Goal: Task Accomplishment & Management: Manage account settings

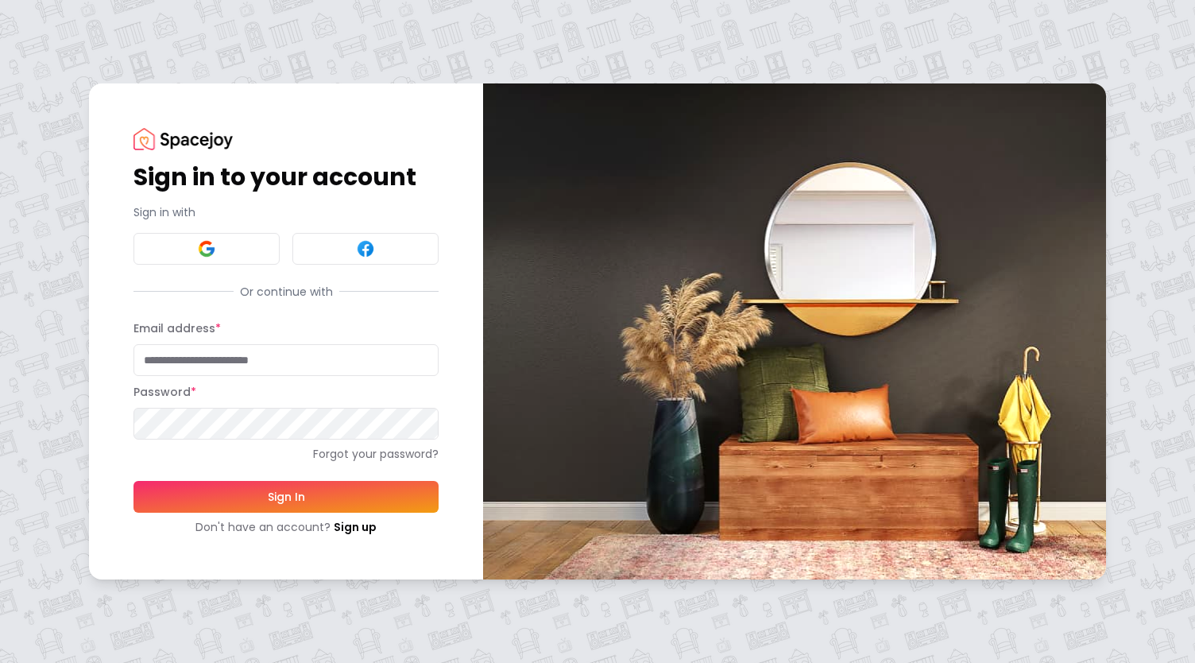
click at [216, 366] on input "Email address *" at bounding box center [286, 360] width 305 height 32
type input "**********"
click at [286, 494] on button "Sign In" at bounding box center [286, 497] width 305 height 32
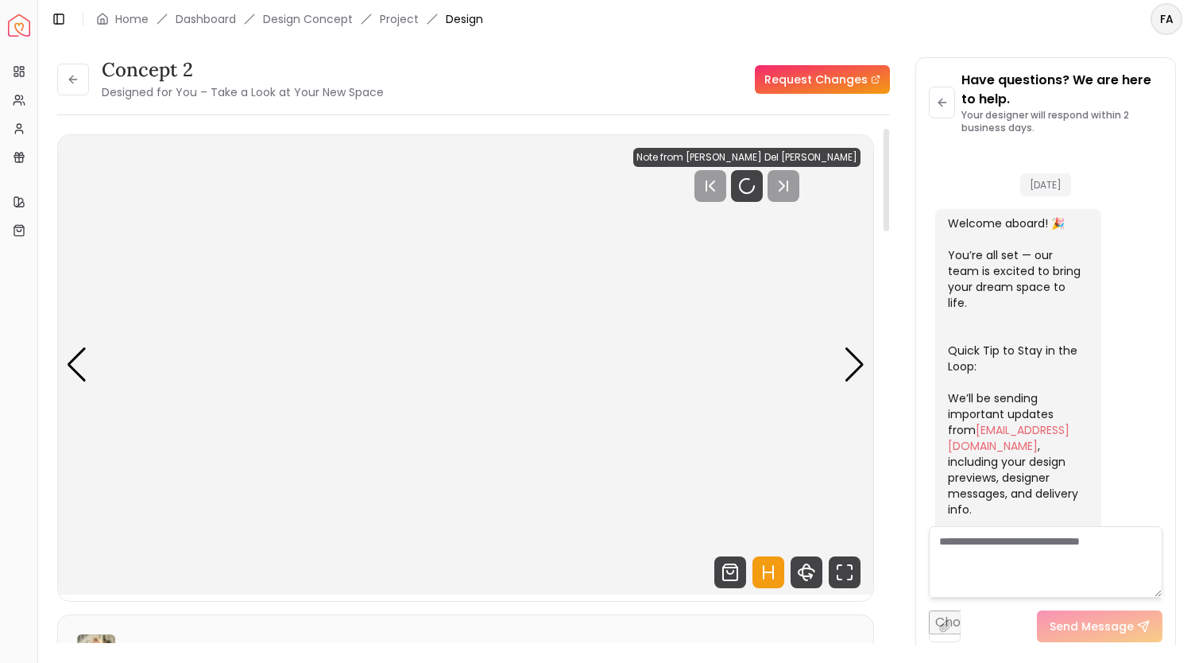
scroll to position [2295, 0]
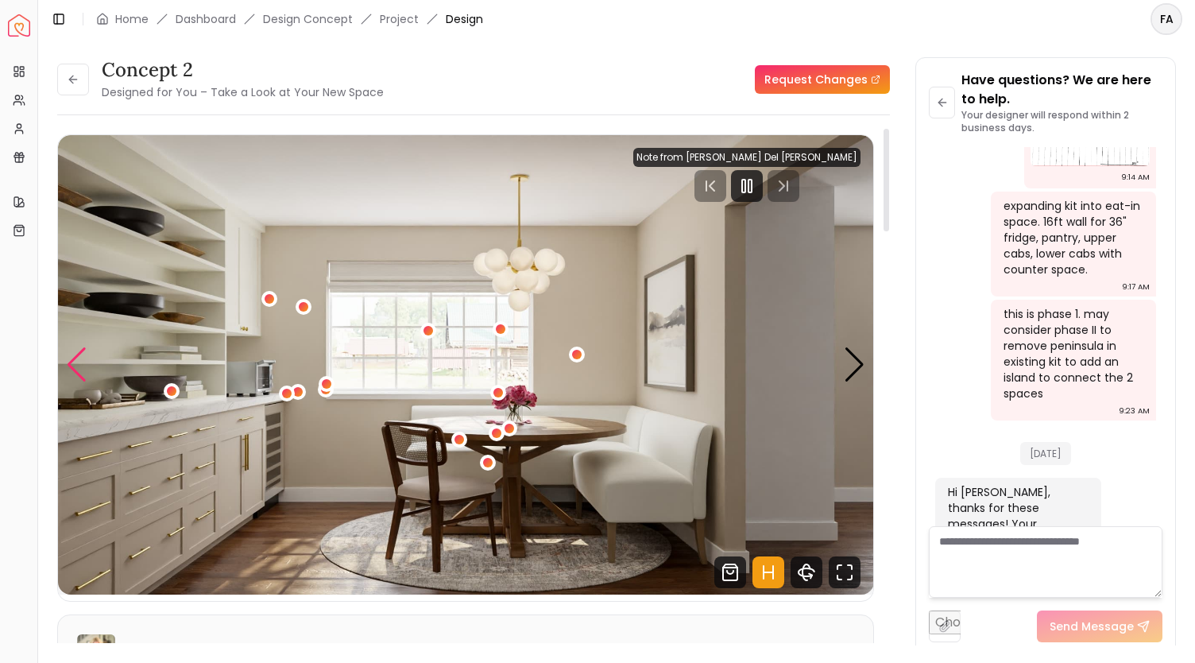
click at [80, 362] on div "Previous slide" at bounding box center [76, 364] width 21 height 35
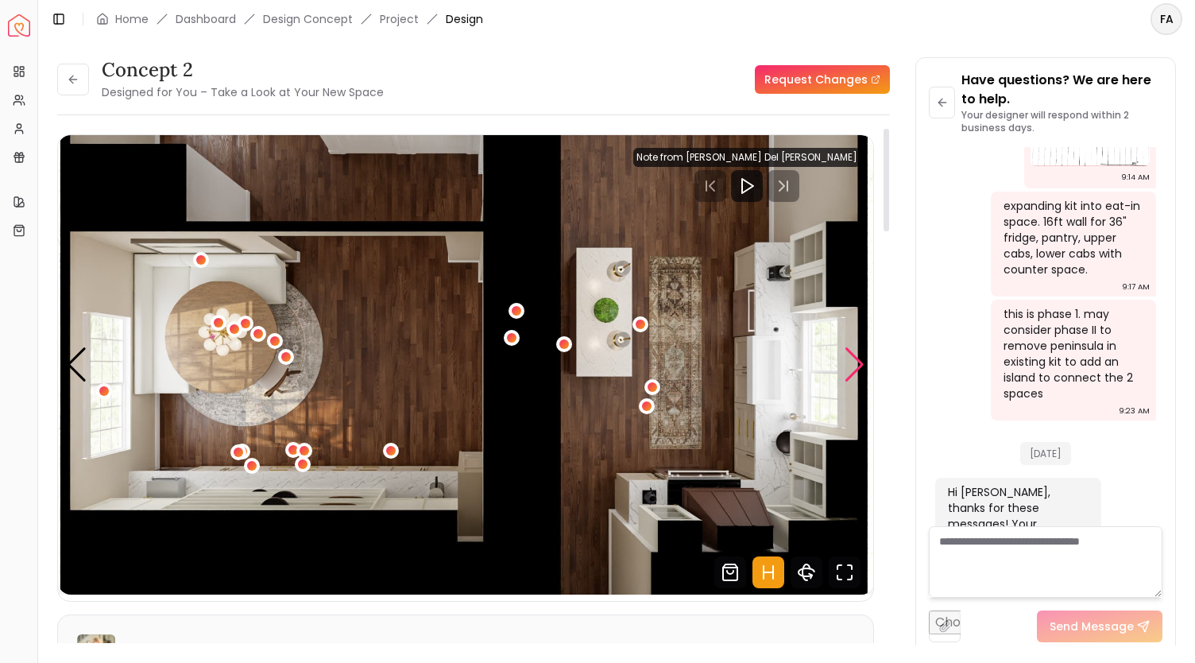
click at [862, 373] on div "Next slide" at bounding box center [854, 364] width 21 height 35
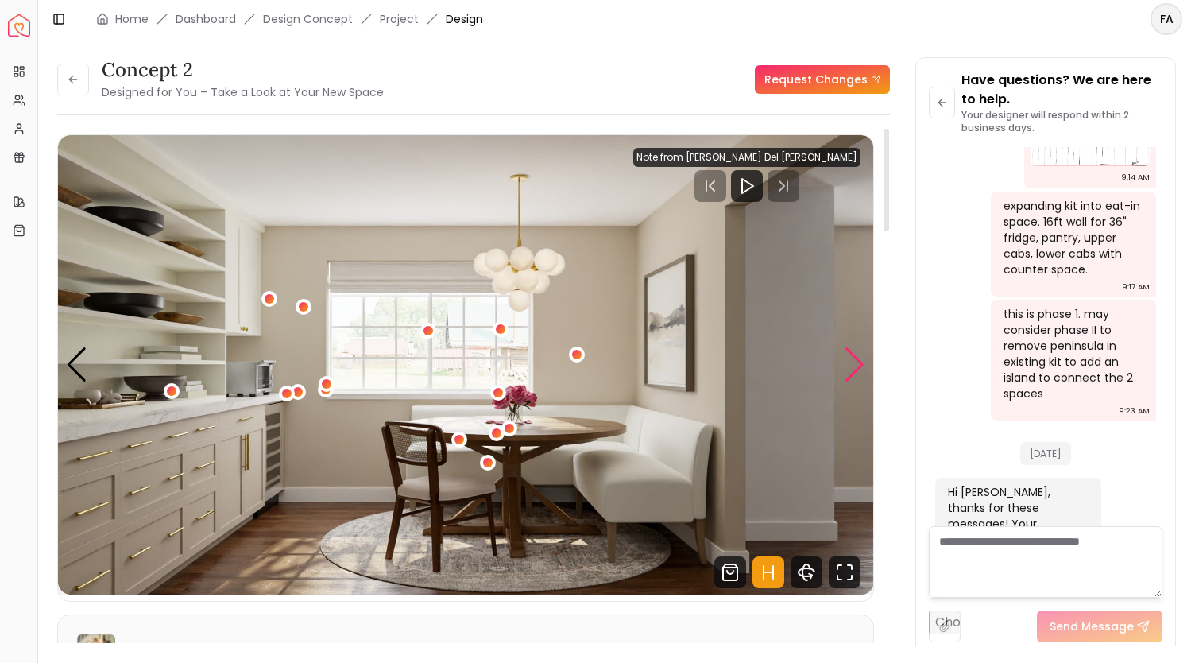
click at [862, 373] on div "Next slide" at bounding box center [854, 364] width 21 height 35
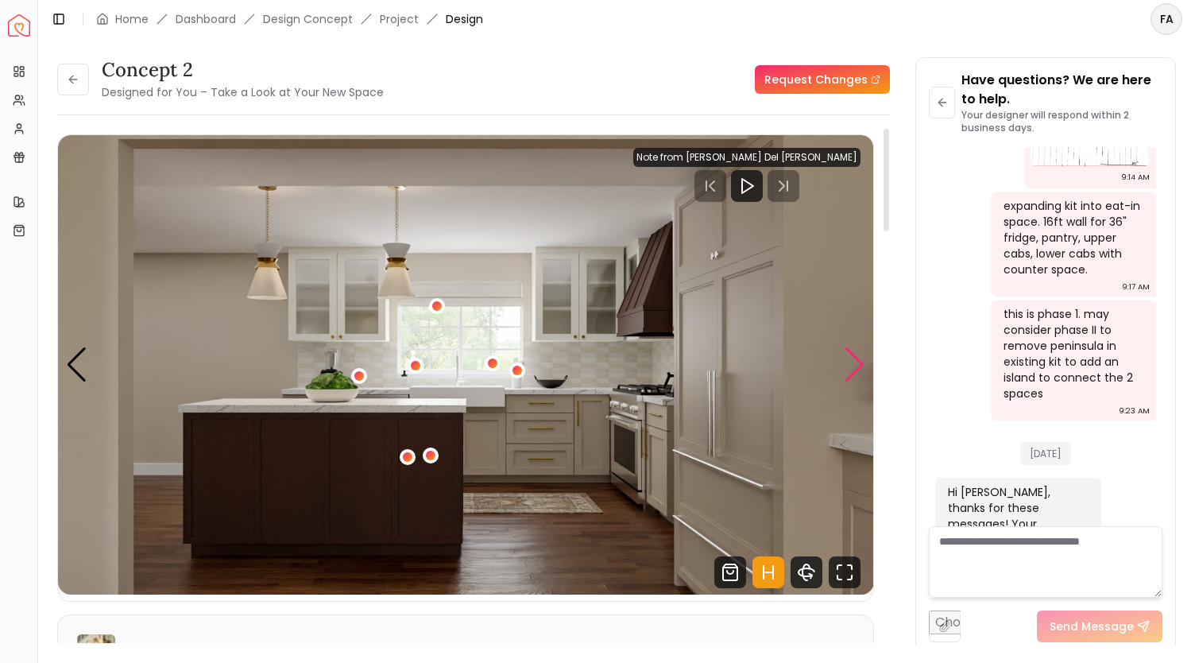
click at [858, 365] on div "Next slide" at bounding box center [854, 364] width 21 height 35
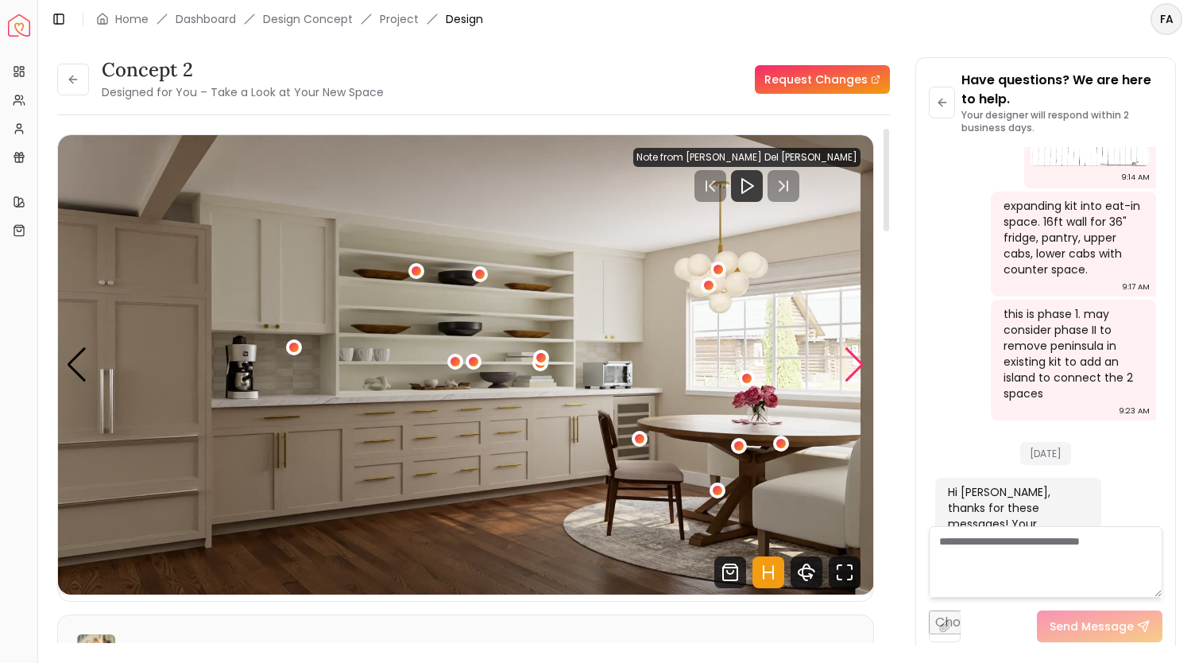
click at [858, 365] on div "Next slide" at bounding box center [854, 364] width 21 height 35
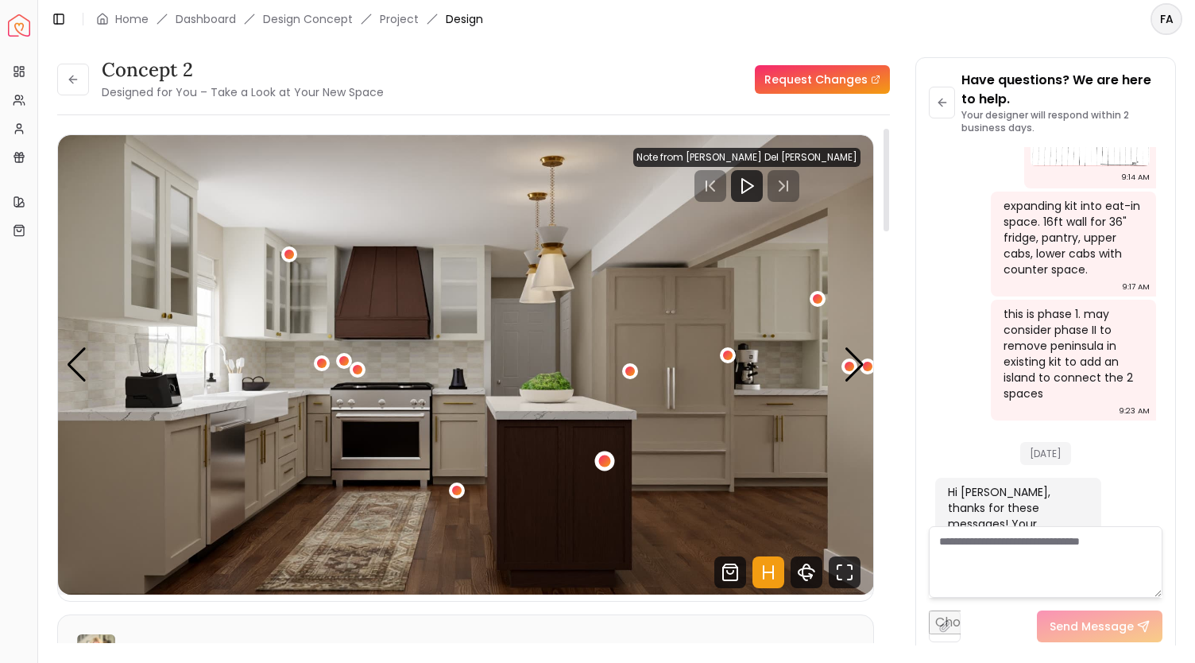
click at [603, 455] on div "4 / 5" at bounding box center [605, 461] width 12 height 12
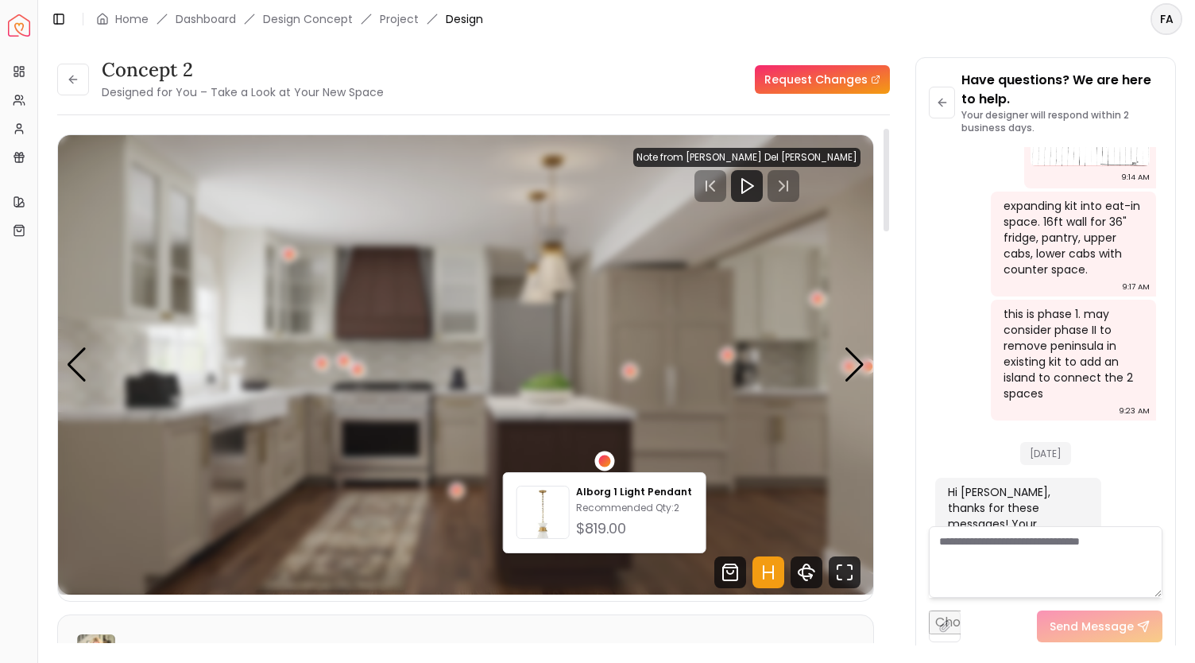
click at [603, 455] on div "4 / 5" at bounding box center [605, 461] width 12 height 12
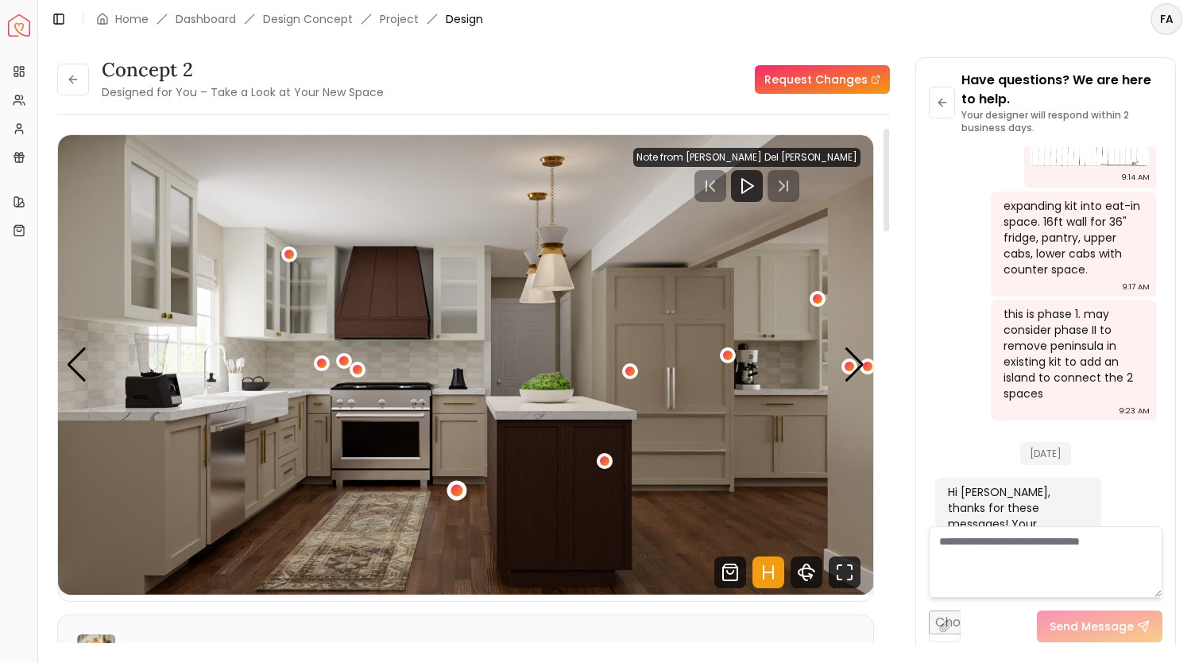
click at [459, 487] on div "4 / 5" at bounding box center [457, 491] width 12 height 12
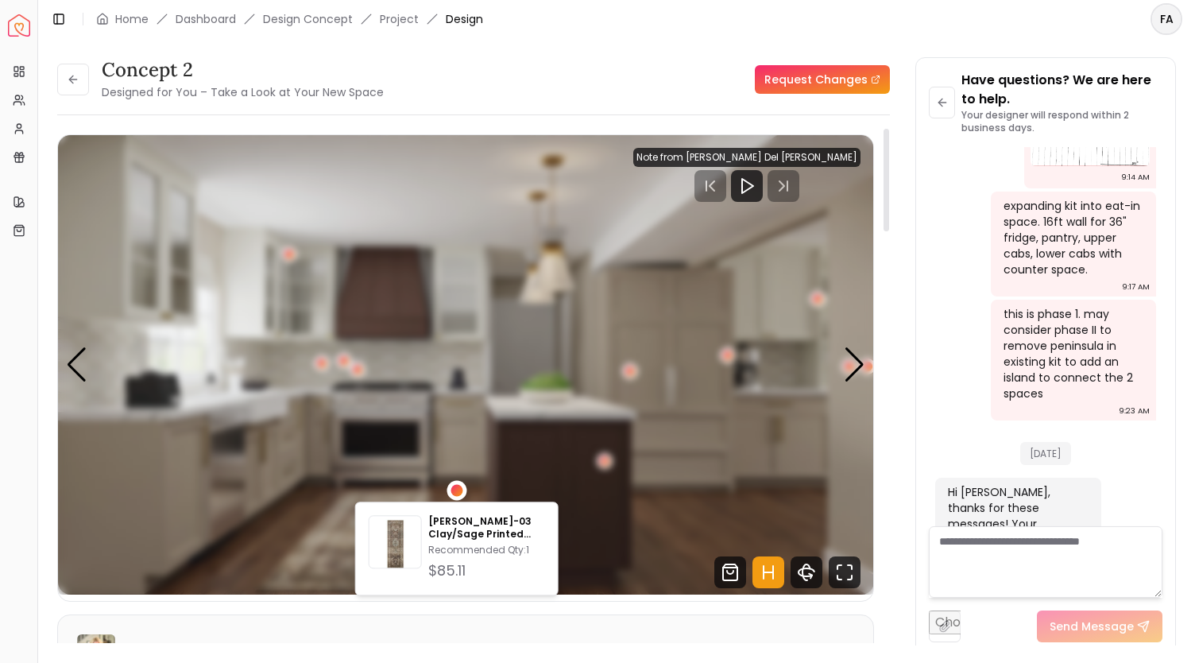
click at [459, 487] on div "4 / 5" at bounding box center [457, 491] width 12 height 12
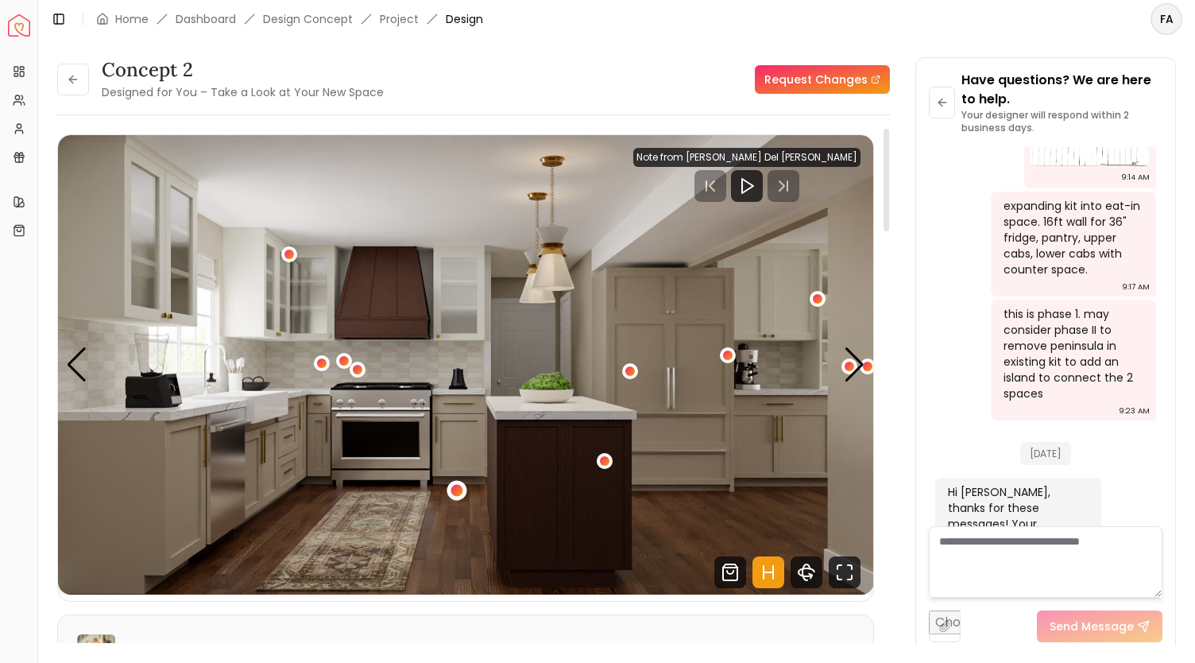
click at [675, 503] on img "4 / 5" at bounding box center [466, 364] width 816 height 459
click at [629, 360] on img "4 / 5" at bounding box center [466, 364] width 816 height 459
click at [625, 363] on div "4 / 5" at bounding box center [631, 372] width 20 height 20
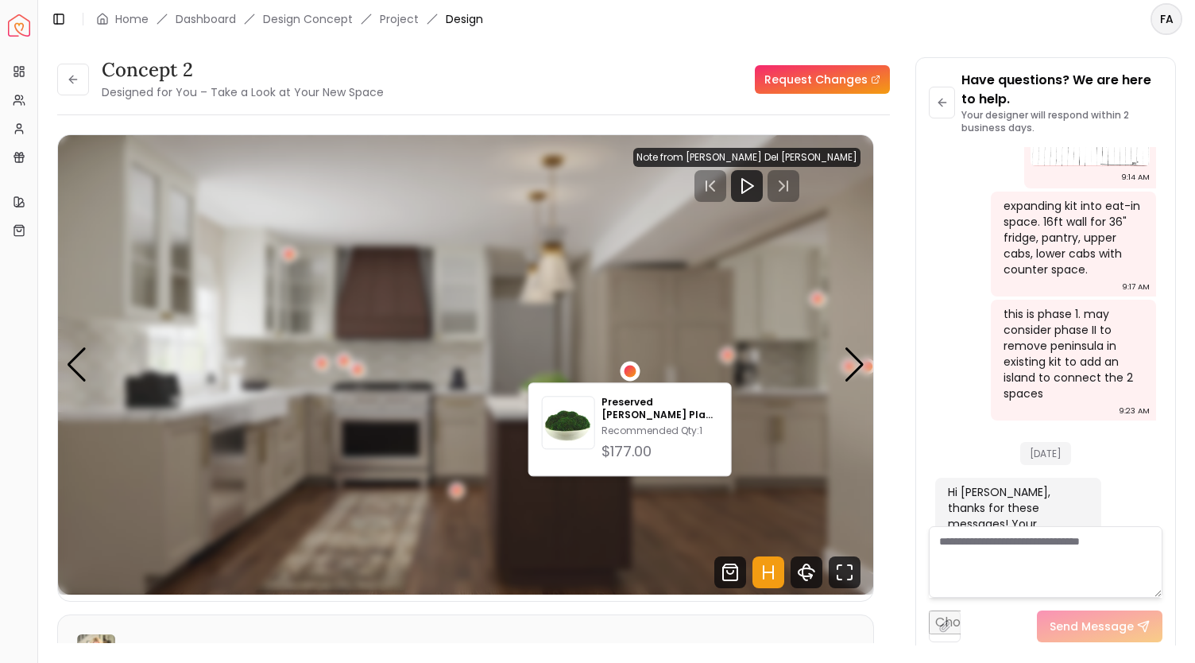
click at [625, 363] on div "4 / 5" at bounding box center [631, 372] width 20 height 20
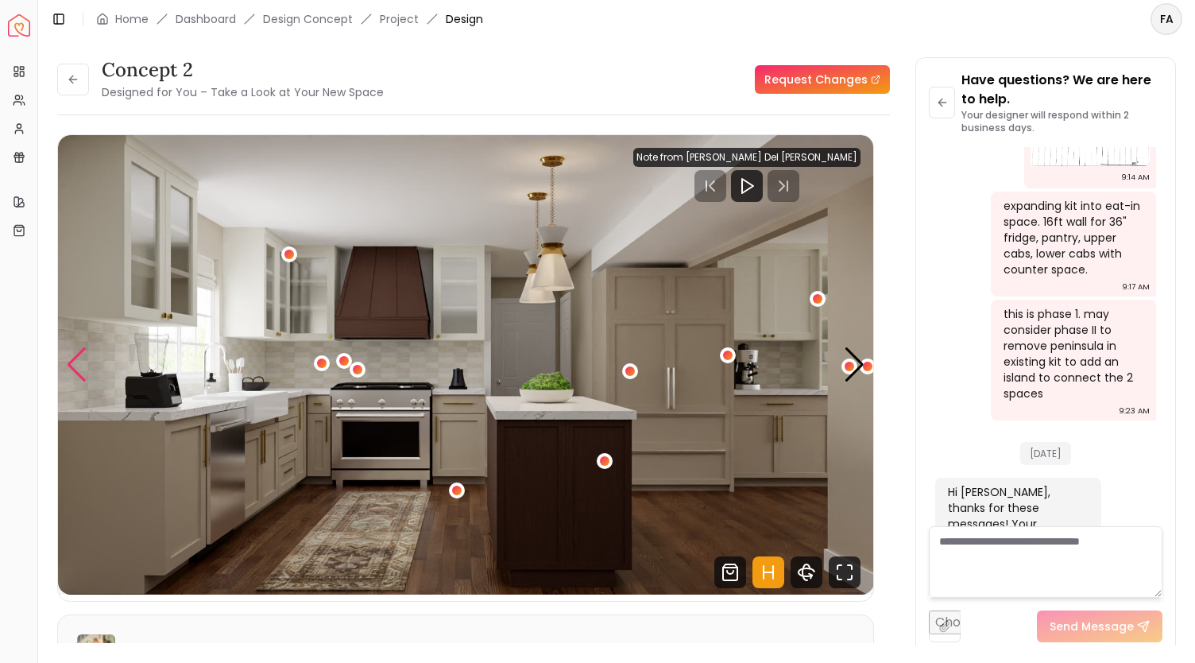
click at [78, 371] on div "Previous slide" at bounding box center [76, 364] width 21 height 35
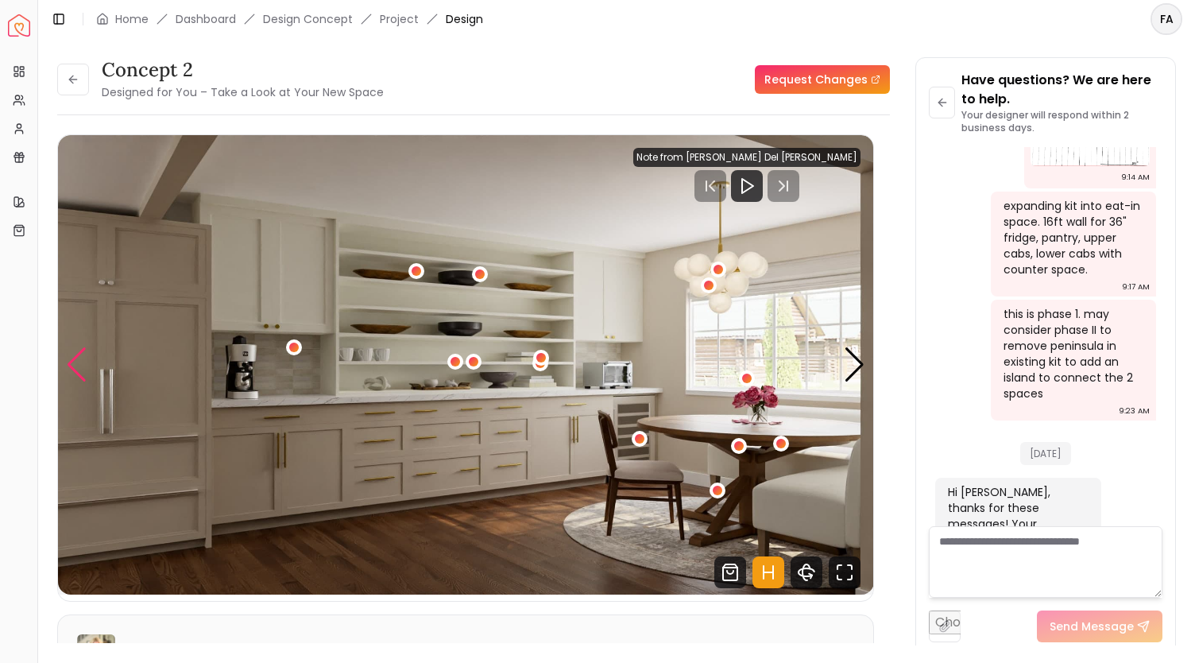
click at [78, 371] on div "Previous slide" at bounding box center [76, 364] width 21 height 35
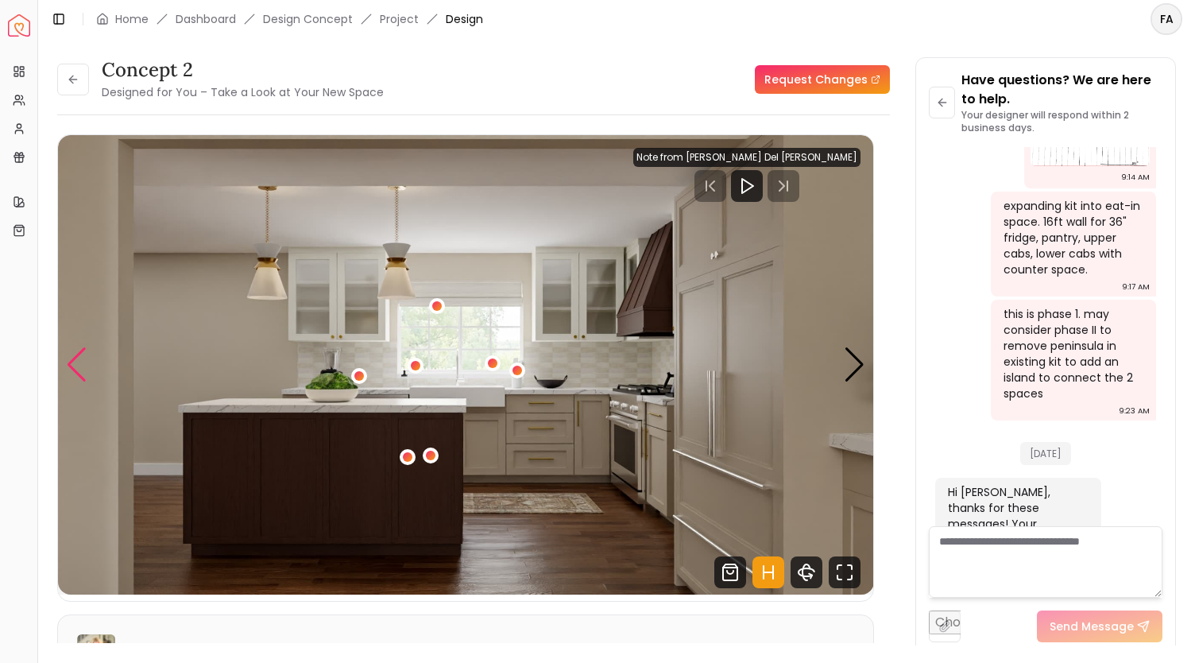
click at [78, 371] on div "Previous slide" at bounding box center [76, 364] width 21 height 35
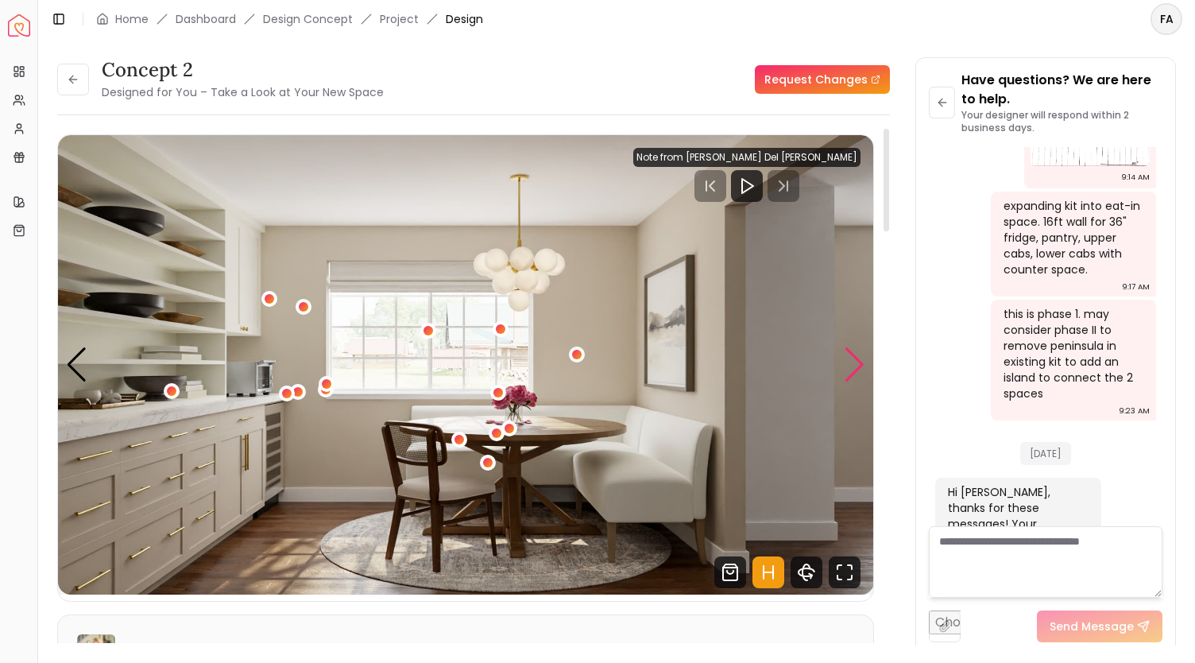
click at [858, 366] on div "Next slide" at bounding box center [854, 364] width 21 height 35
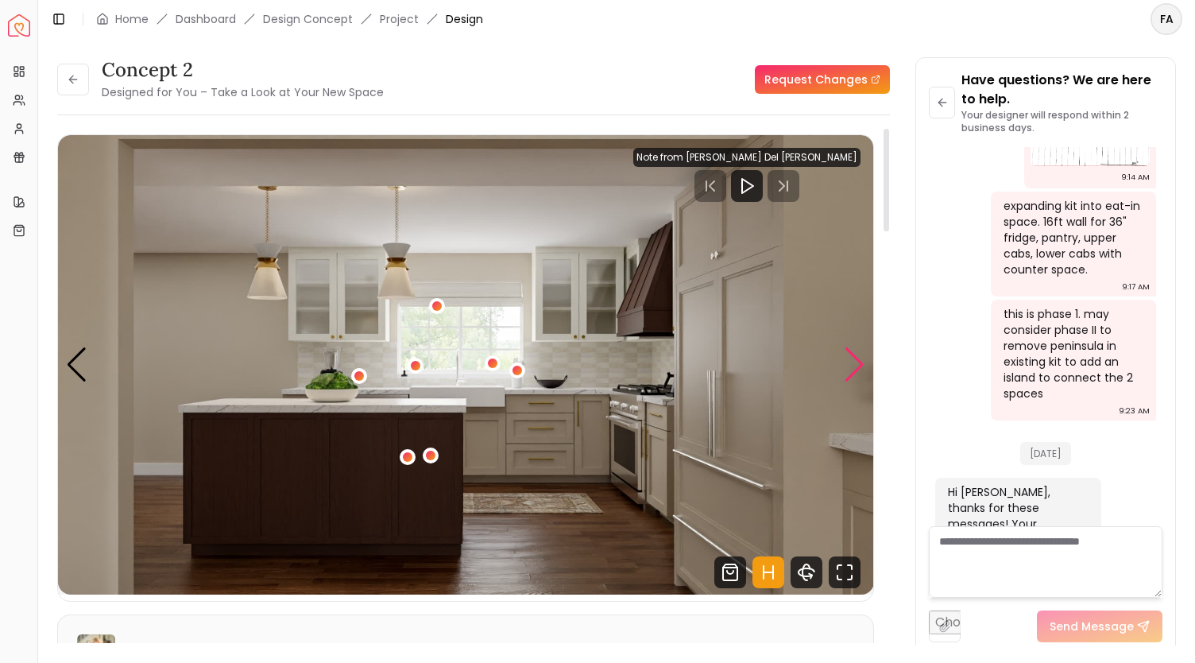
click at [858, 366] on div "Next slide" at bounding box center [854, 364] width 21 height 35
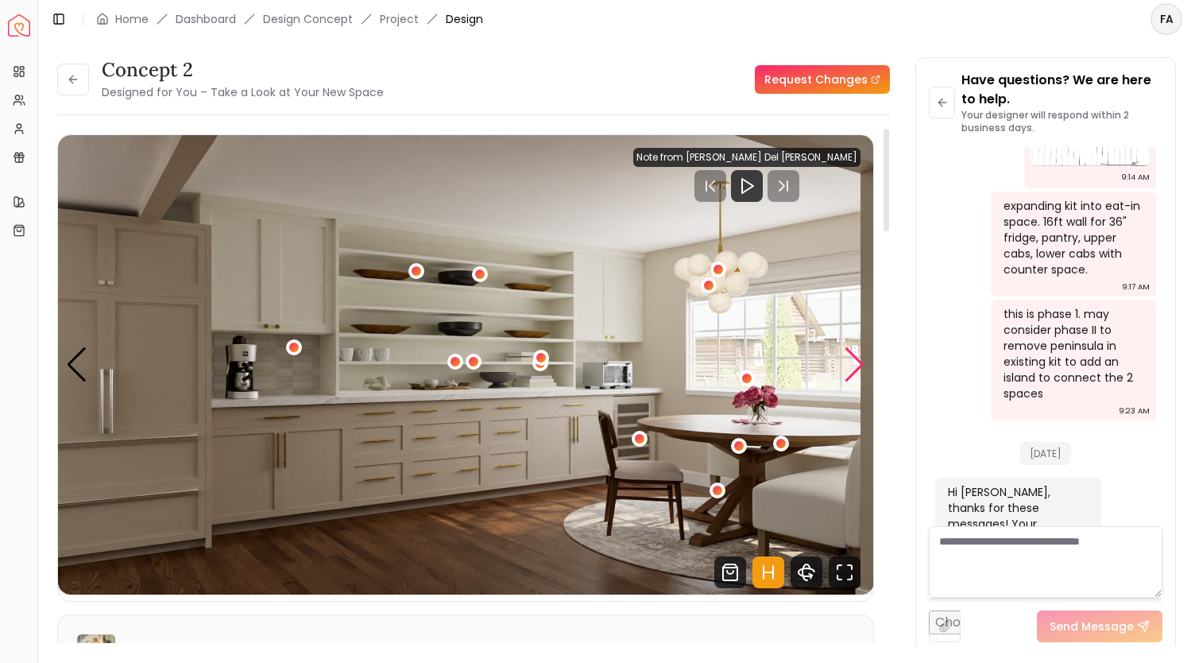
click at [858, 366] on div "Next slide" at bounding box center [854, 364] width 21 height 35
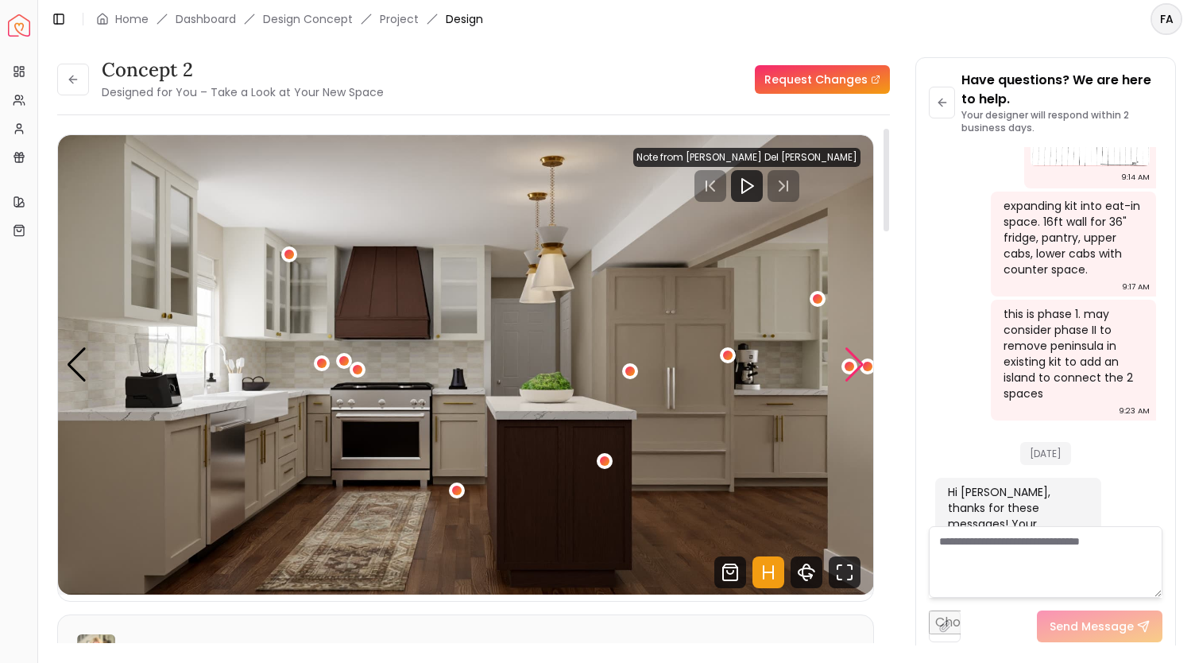
click at [858, 366] on div "Next slide" at bounding box center [854, 364] width 21 height 35
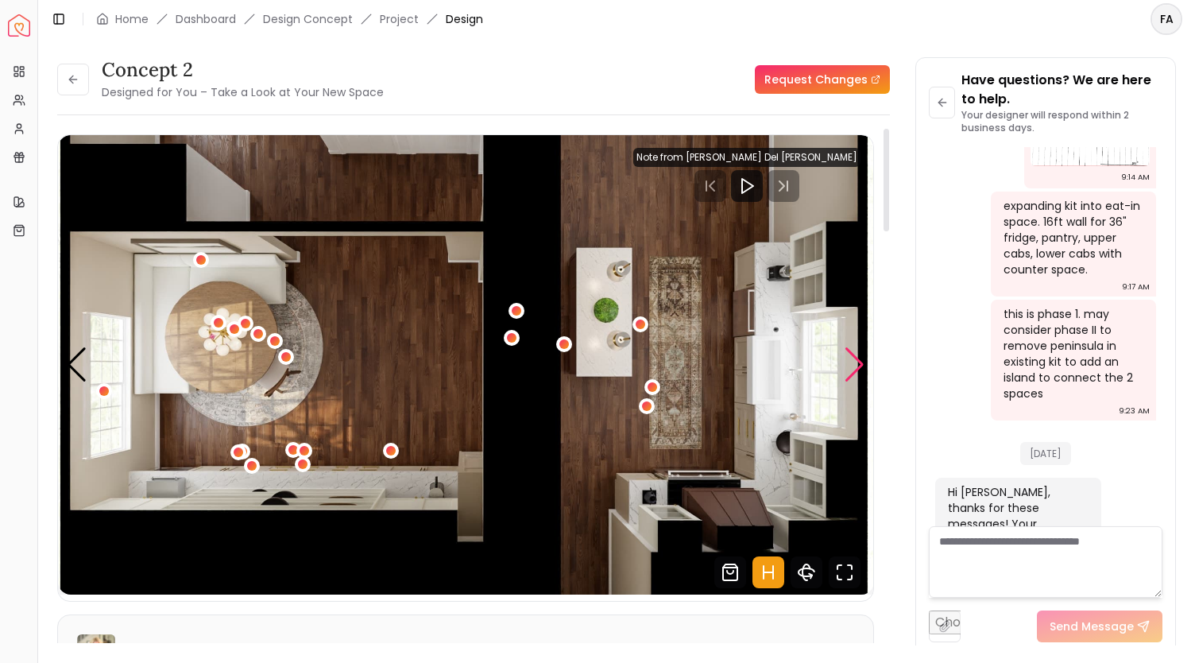
click at [858, 366] on div "Next slide" at bounding box center [854, 364] width 21 height 35
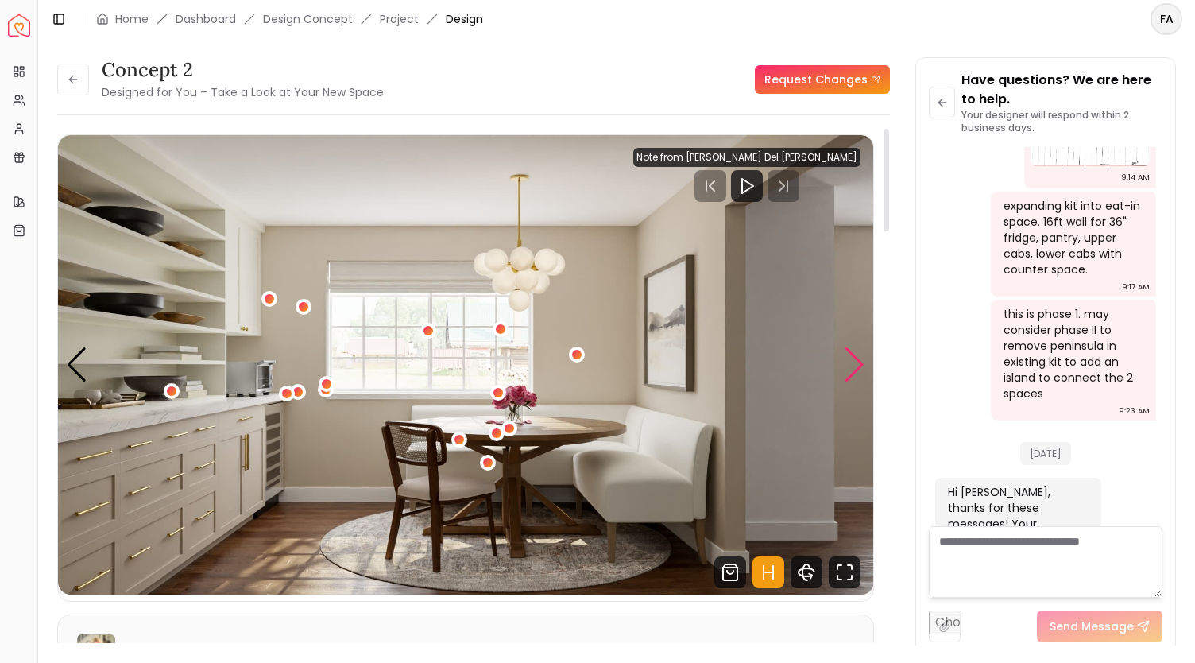
click at [858, 366] on div "Next slide" at bounding box center [854, 364] width 21 height 35
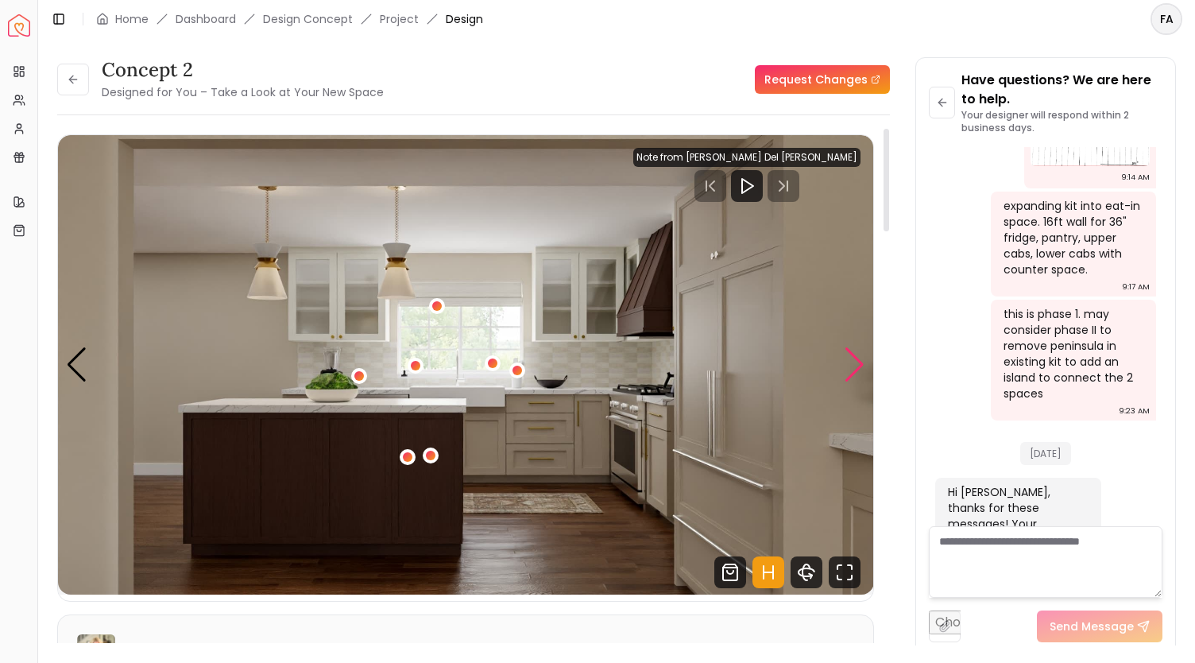
click at [858, 366] on div "Next slide" at bounding box center [854, 364] width 21 height 35
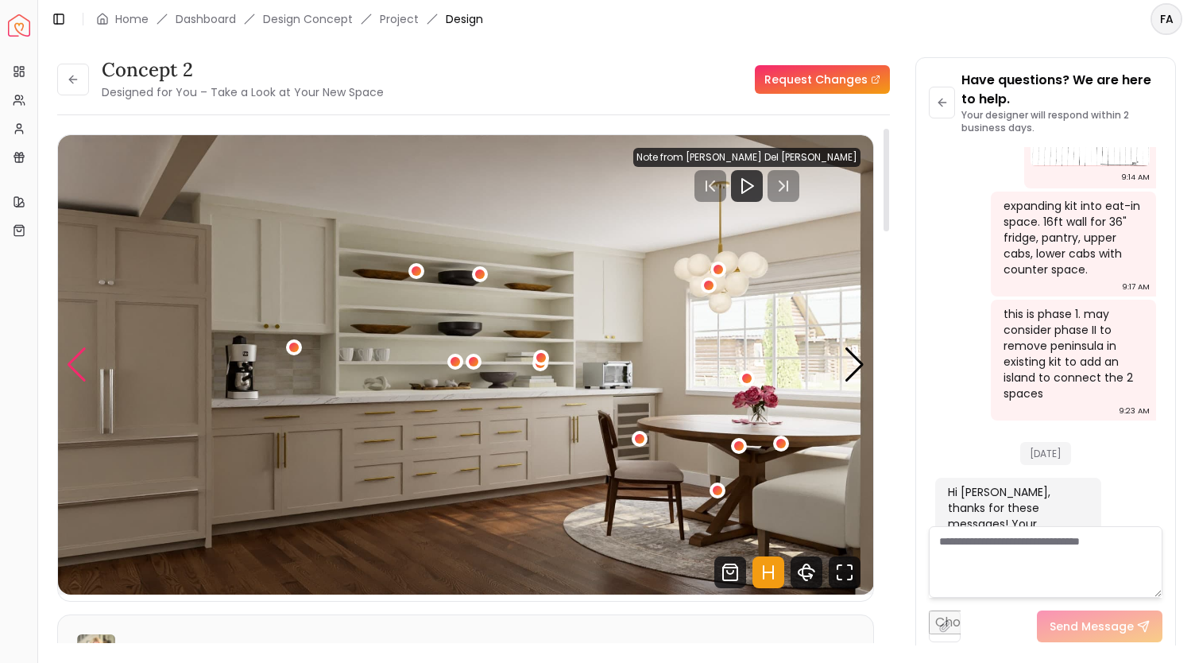
click at [68, 368] on div "Previous slide" at bounding box center [76, 364] width 21 height 35
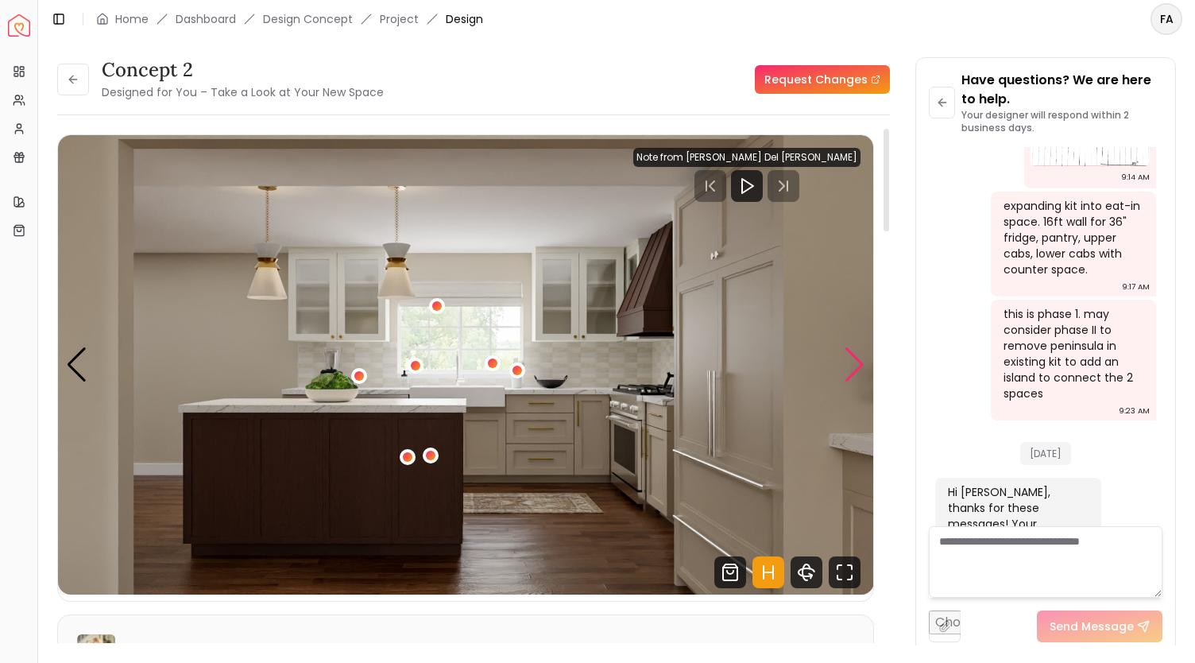
click at [851, 367] on div "Next slide" at bounding box center [854, 364] width 21 height 35
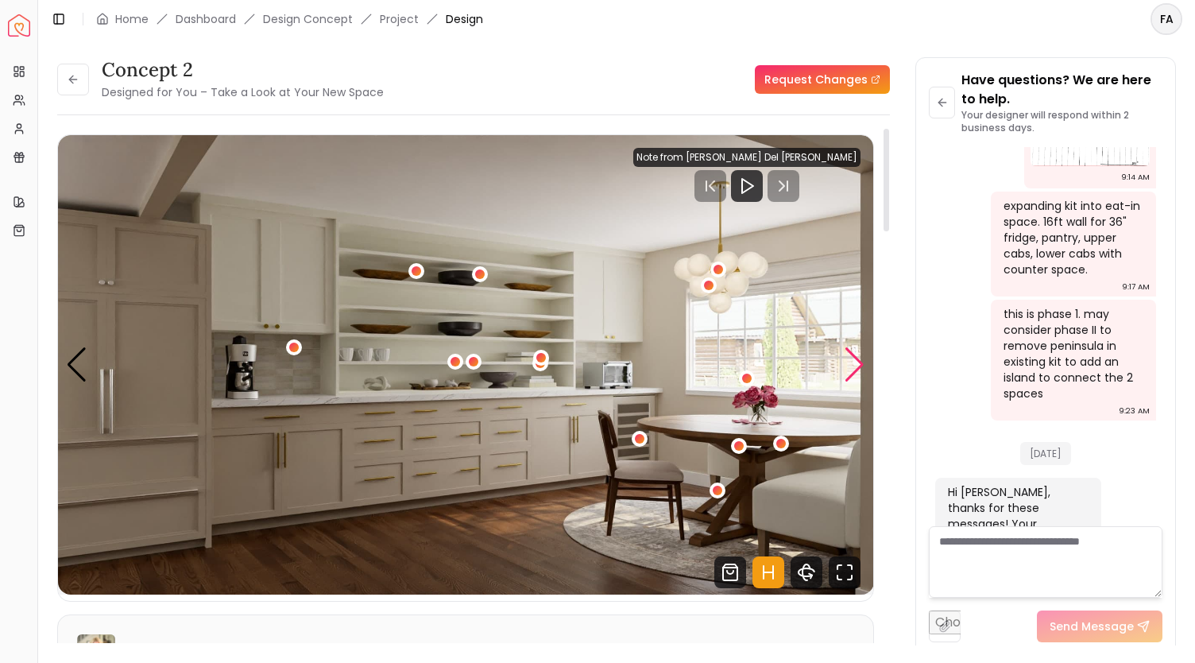
click at [851, 367] on div "Next slide" at bounding box center [854, 364] width 21 height 35
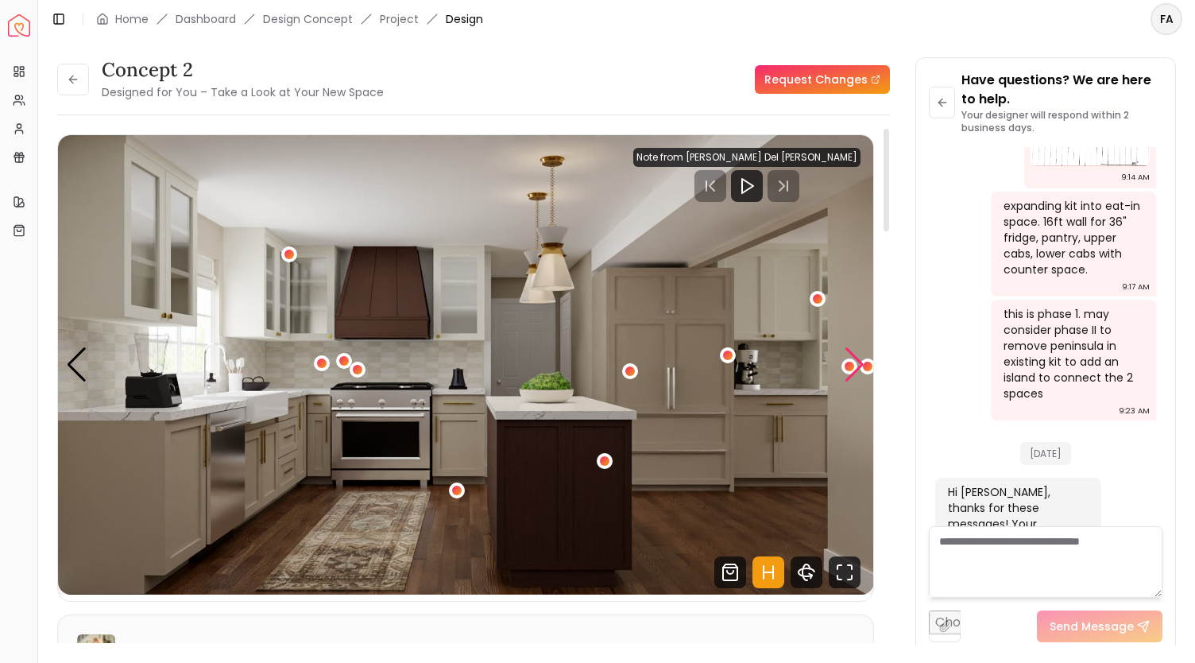
click at [851, 367] on div "Next slide" at bounding box center [854, 364] width 21 height 35
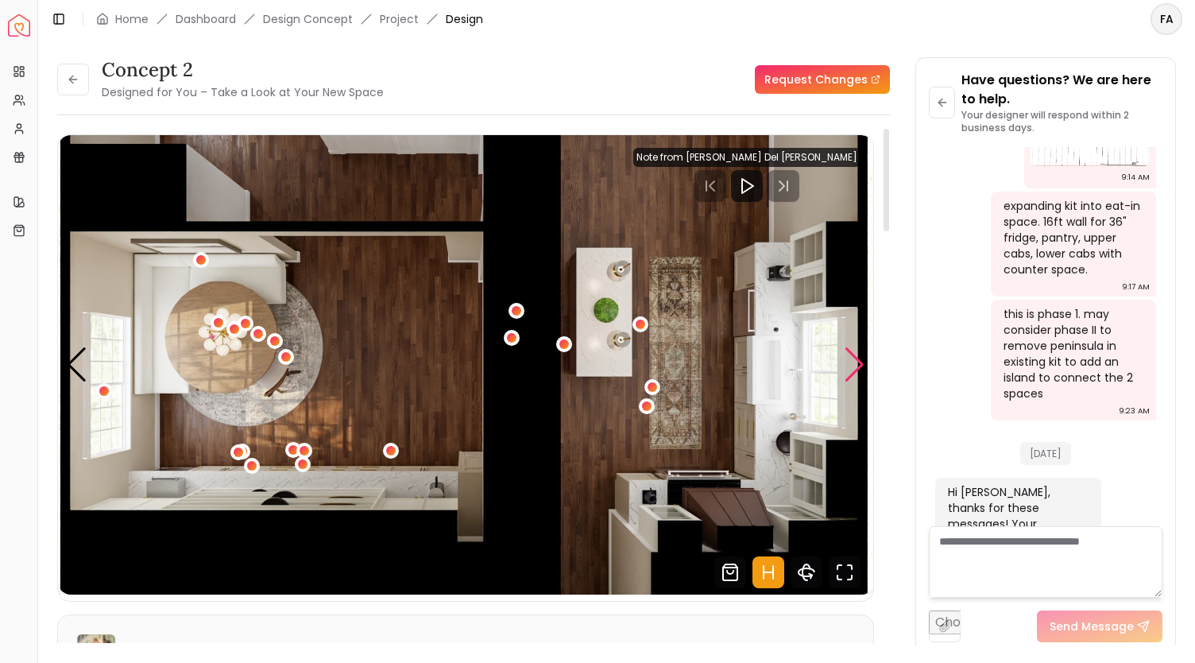
click at [850, 362] on div "Next slide" at bounding box center [854, 364] width 21 height 35
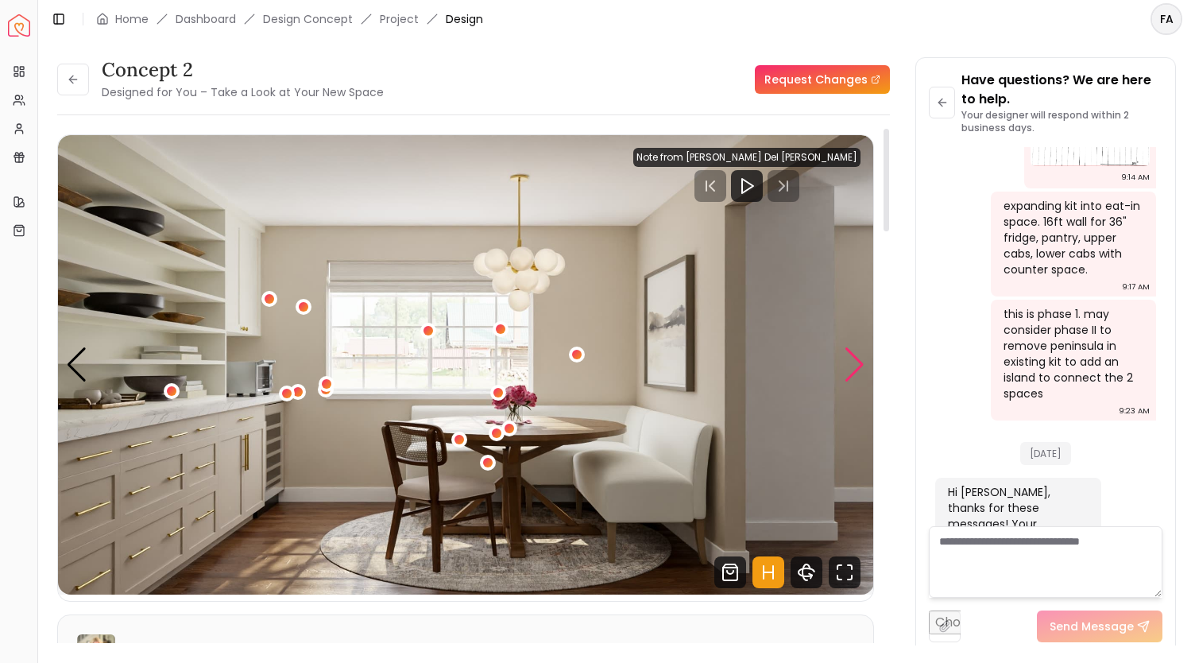
click at [850, 362] on div "Next slide" at bounding box center [854, 364] width 21 height 35
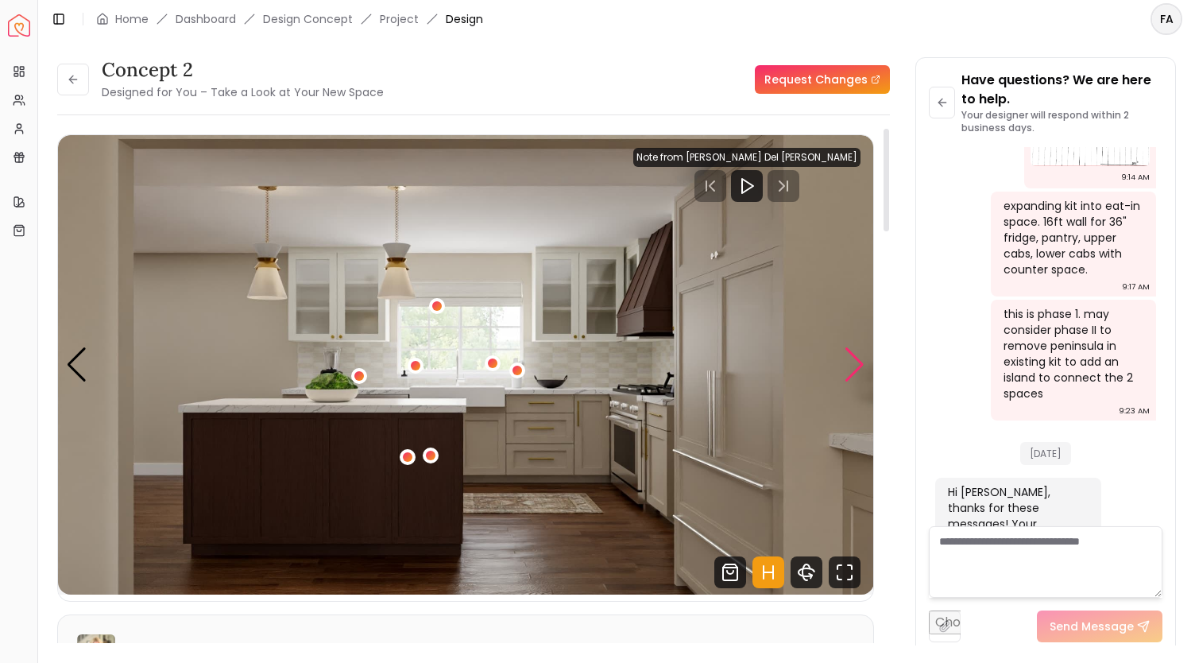
click at [850, 362] on div "Next slide" at bounding box center [854, 364] width 21 height 35
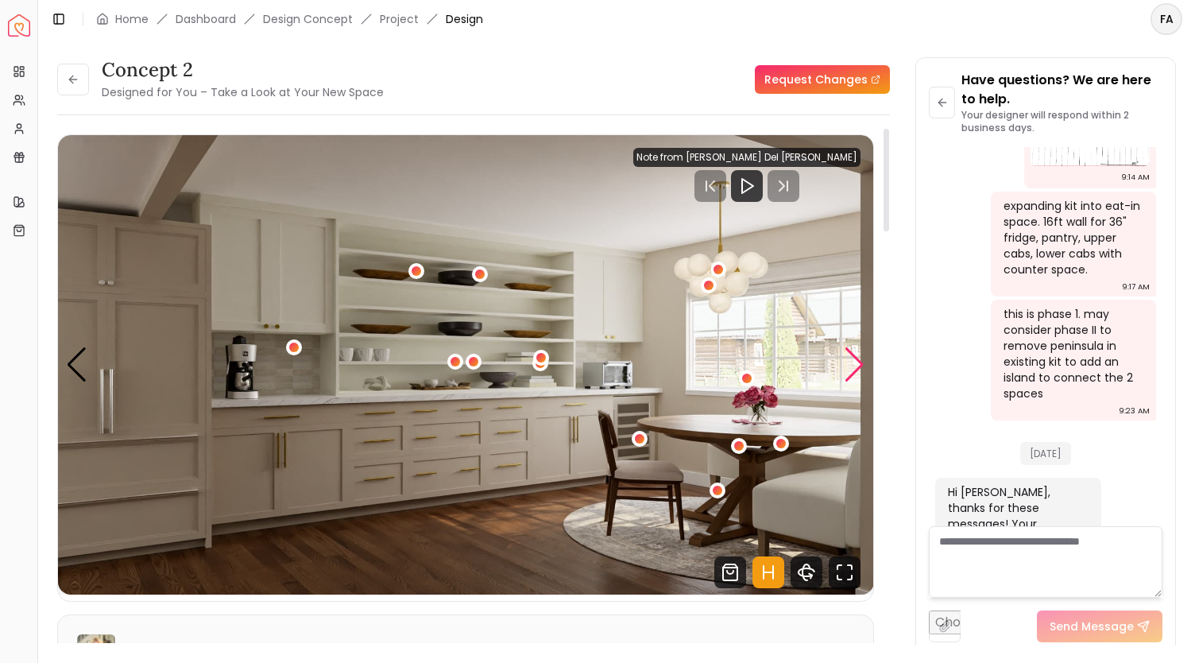
click at [850, 362] on div "Next slide" at bounding box center [854, 364] width 21 height 35
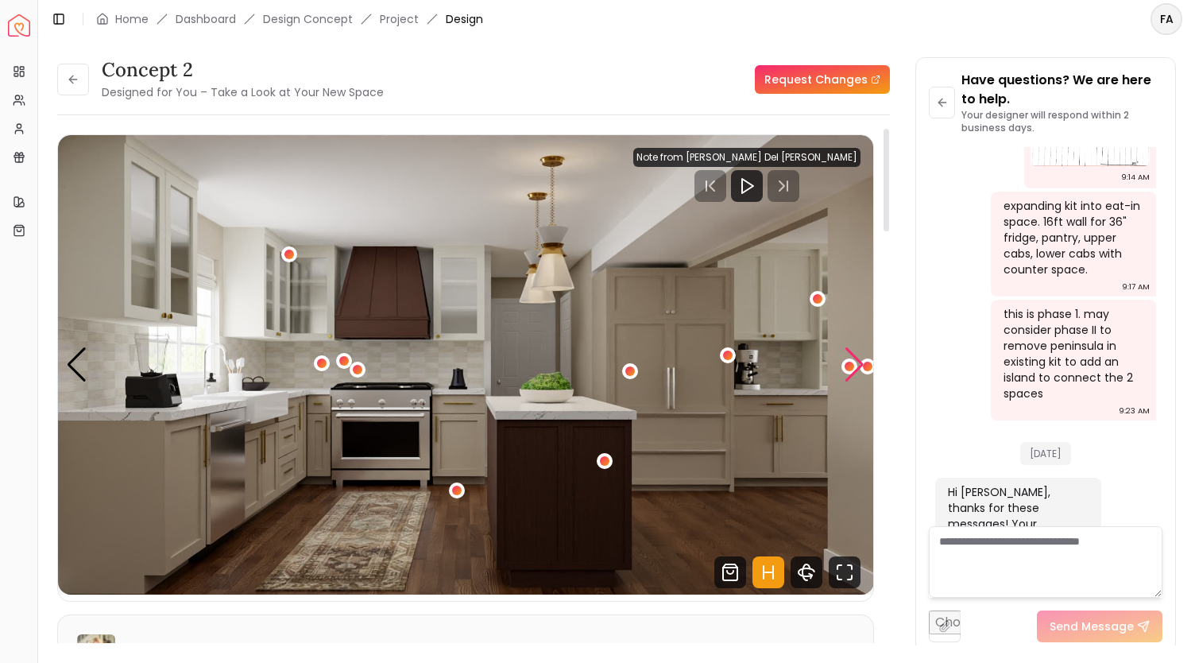
click at [850, 362] on div "Next slide" at bounding box center [854, 364] width 21 height 35
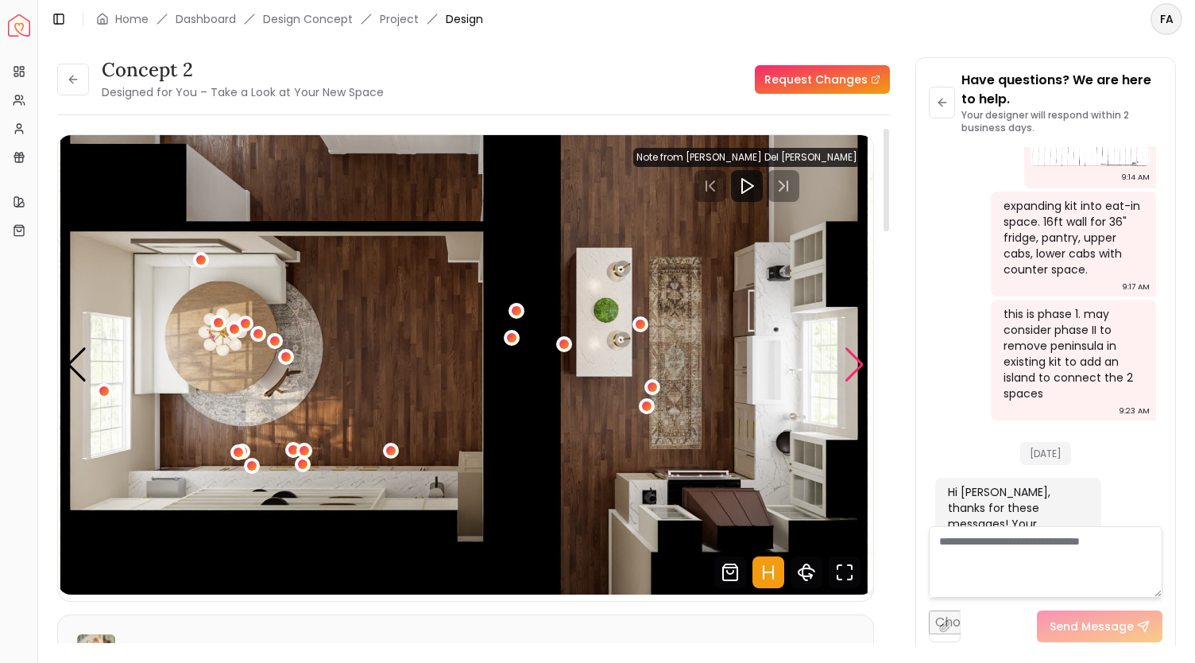
click at [850, 362] on div "Next slide" at bounding box center [854, 364] width 21 height 35
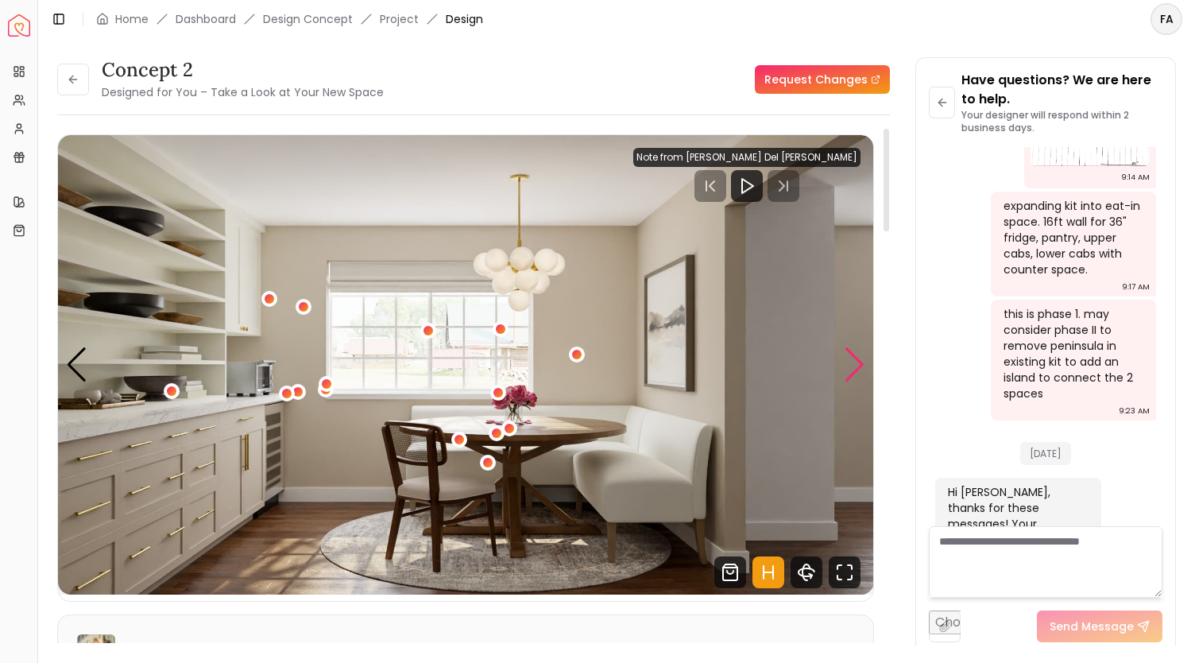
click at [850, 362] on div "Next slide" at bounding box center [854, 364] width 21 height 35
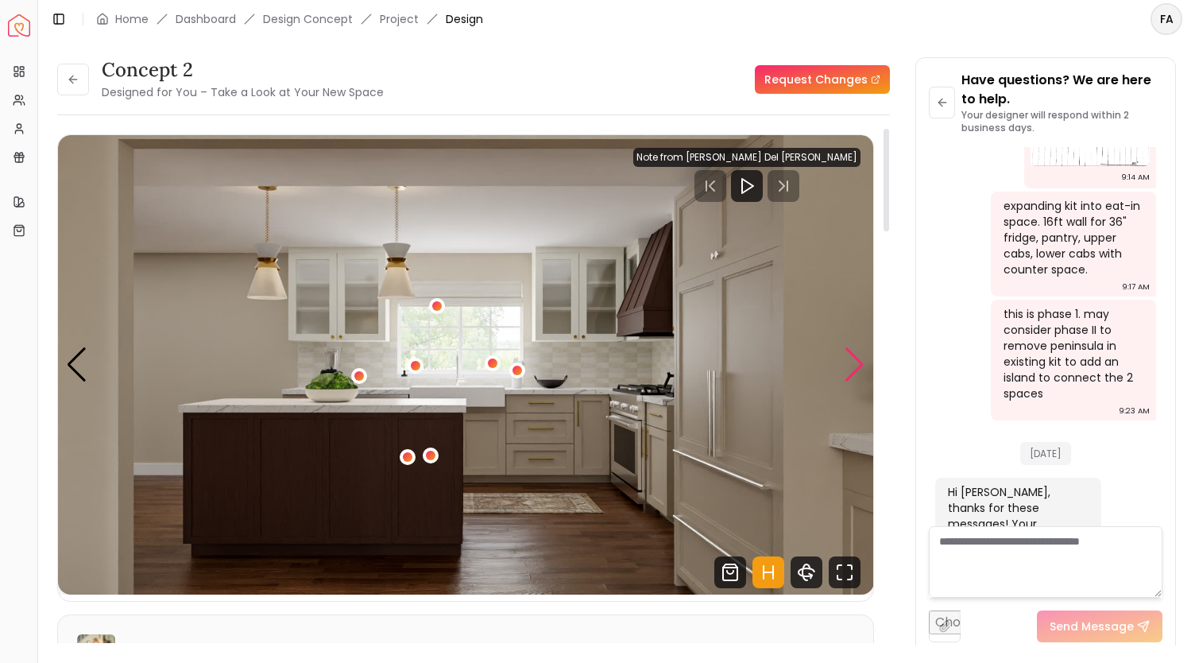
click at [850, 362] on div "Next slide" at bounding box center [854, 364] width 21 height 35
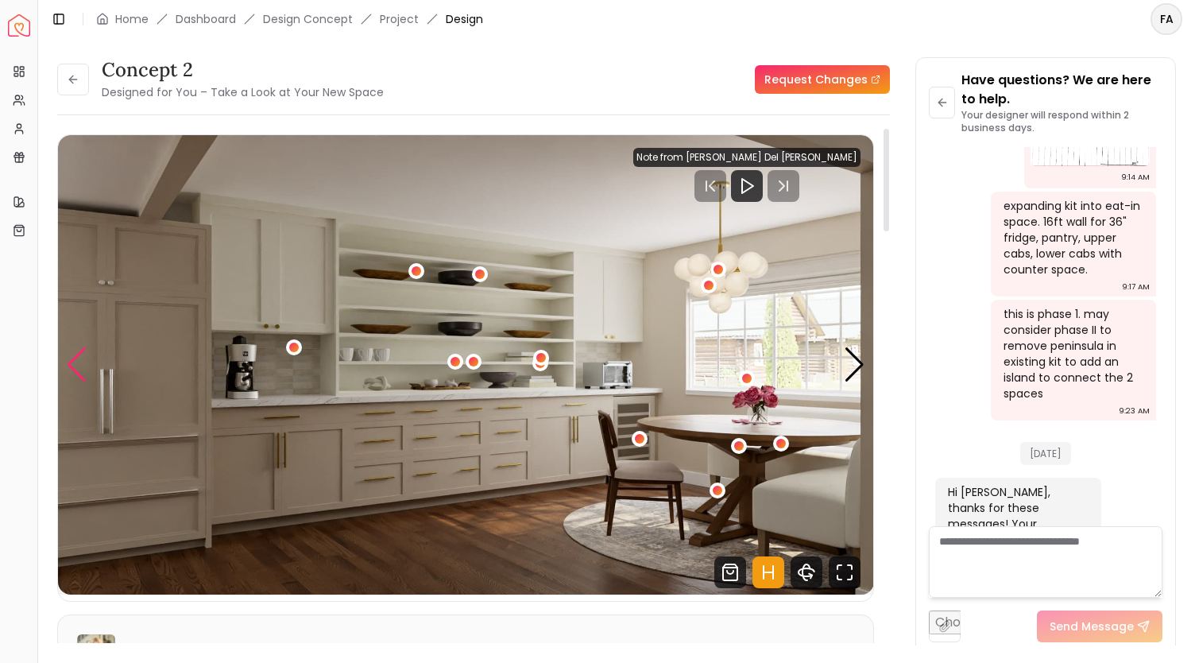
click at [78, 374] on div "Previous slide" at bounding box center [76, 364] width 21 height 35
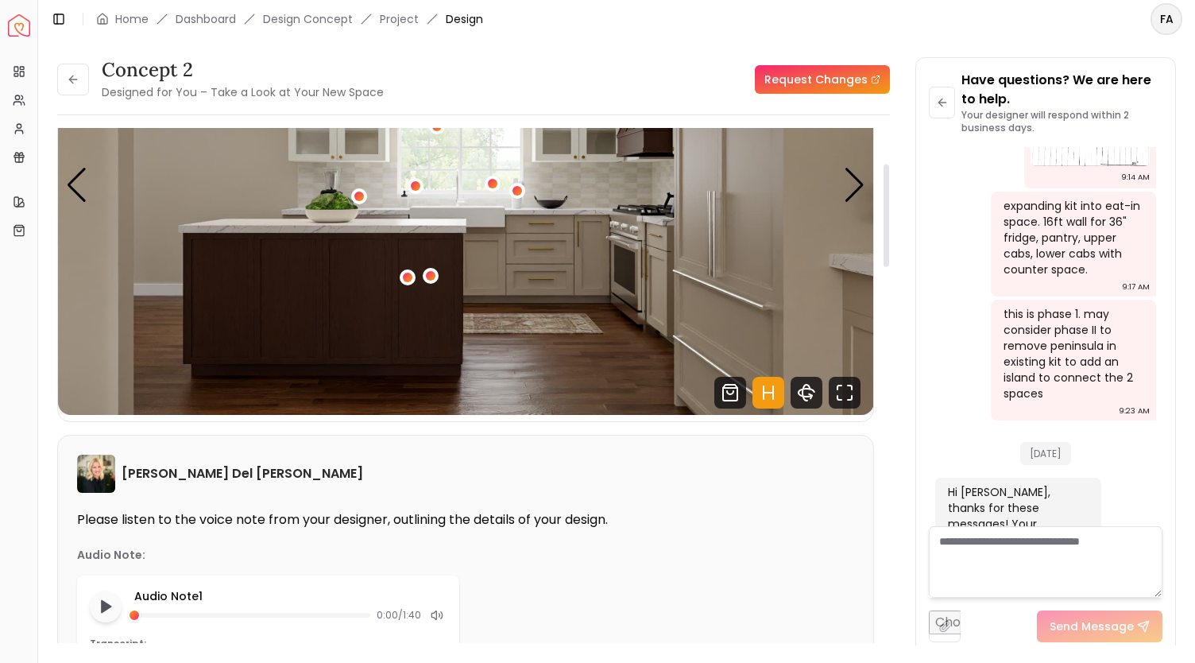
scroll to position [178, 0]
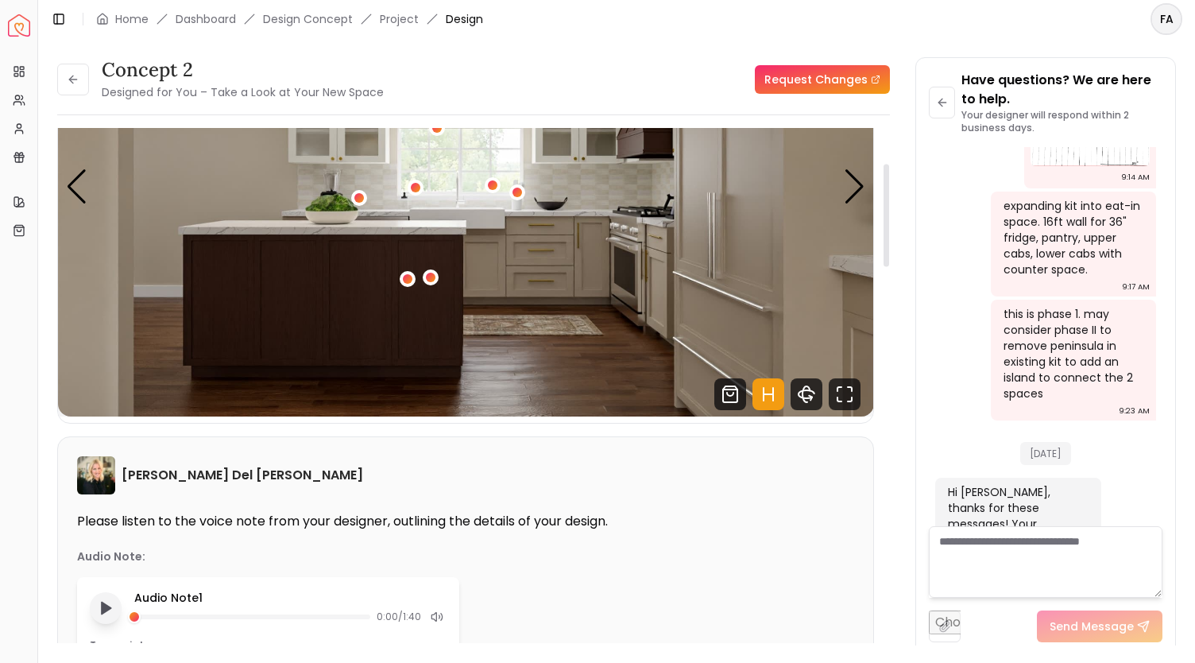
click at [106, 608] on polygon "Play audio note" at bounding box center [107, 608] width 10 height 12
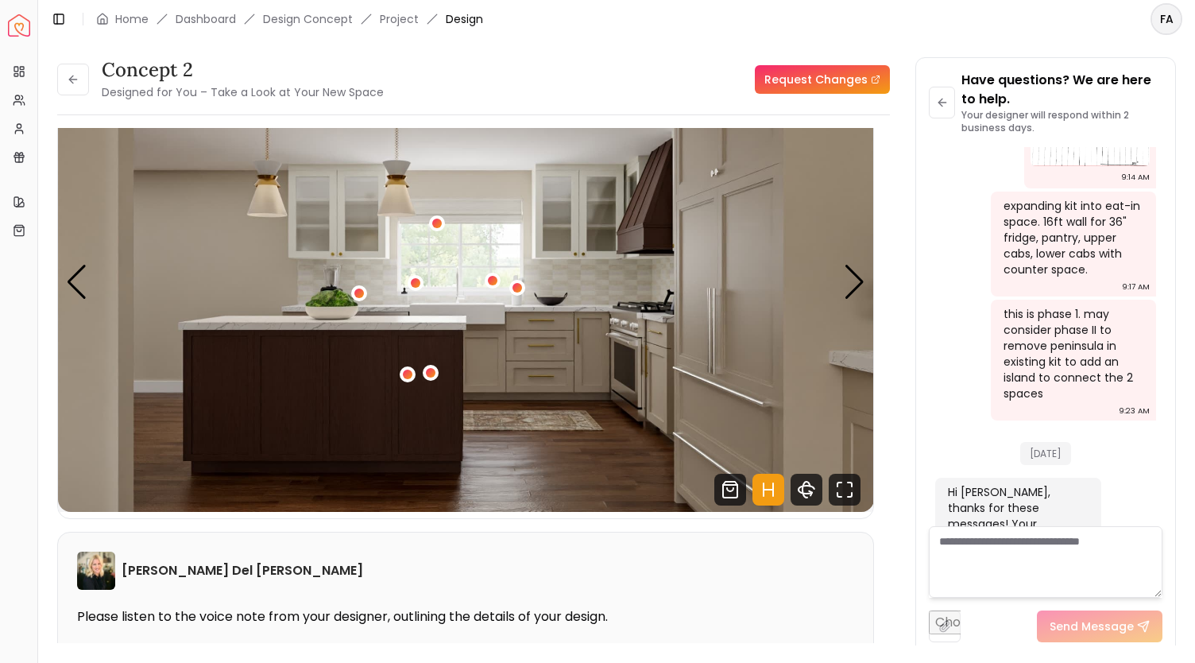
scroll to position [82, 0]
click at [71, 82] on icon at bounding box center [73, 79] width 13 height 13
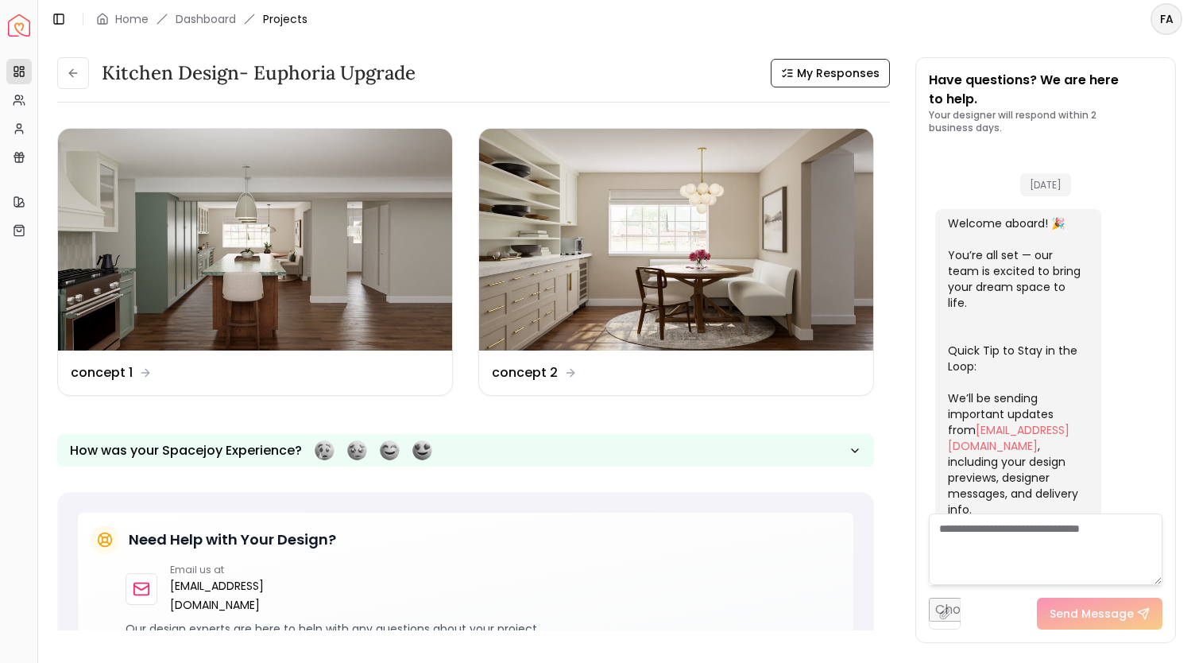
scroll to position [2308, 0]
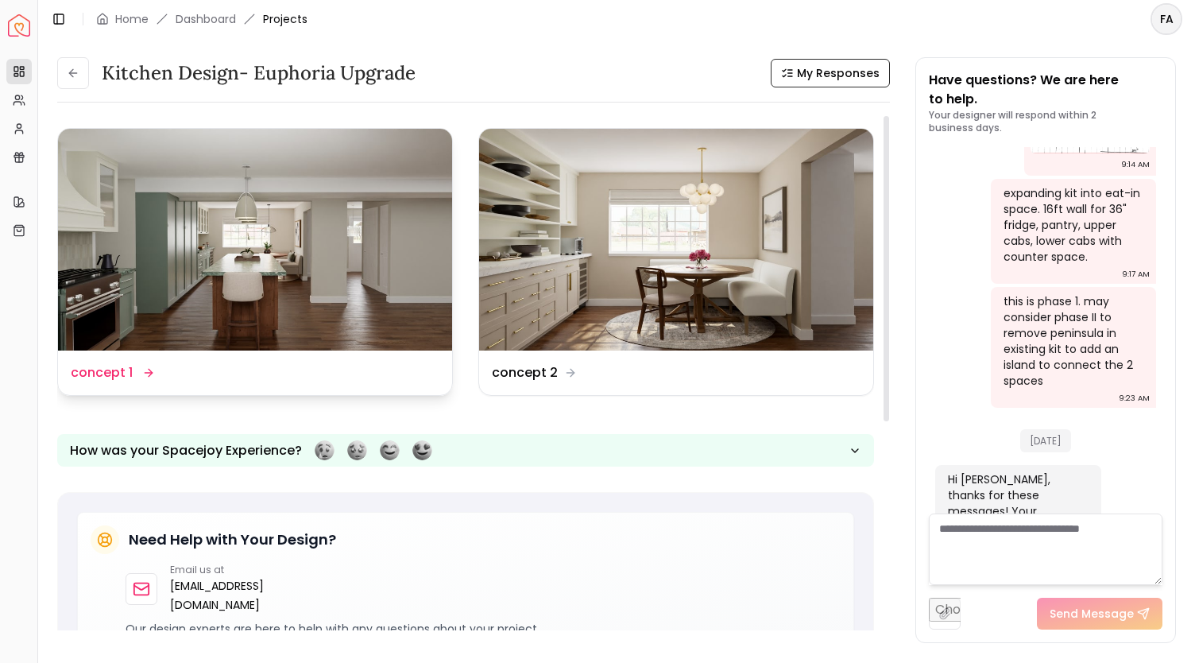
click at [279, 255] on img at bounding box center [255, 240] width 394 height 222
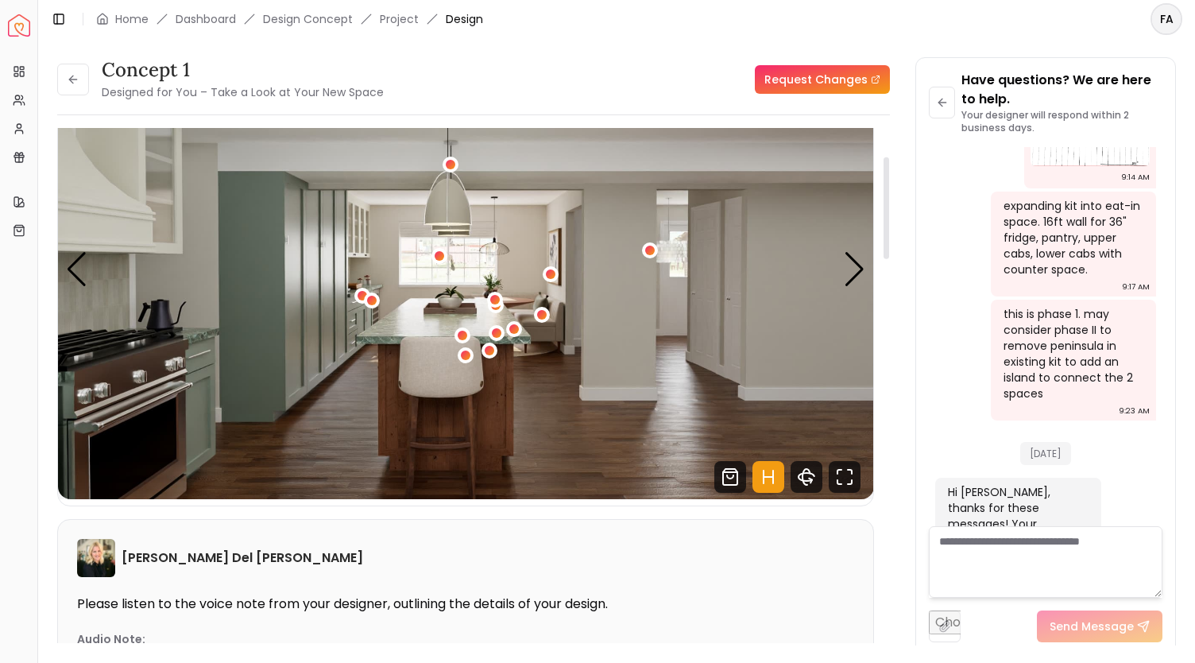
scroll to position [27, 0]
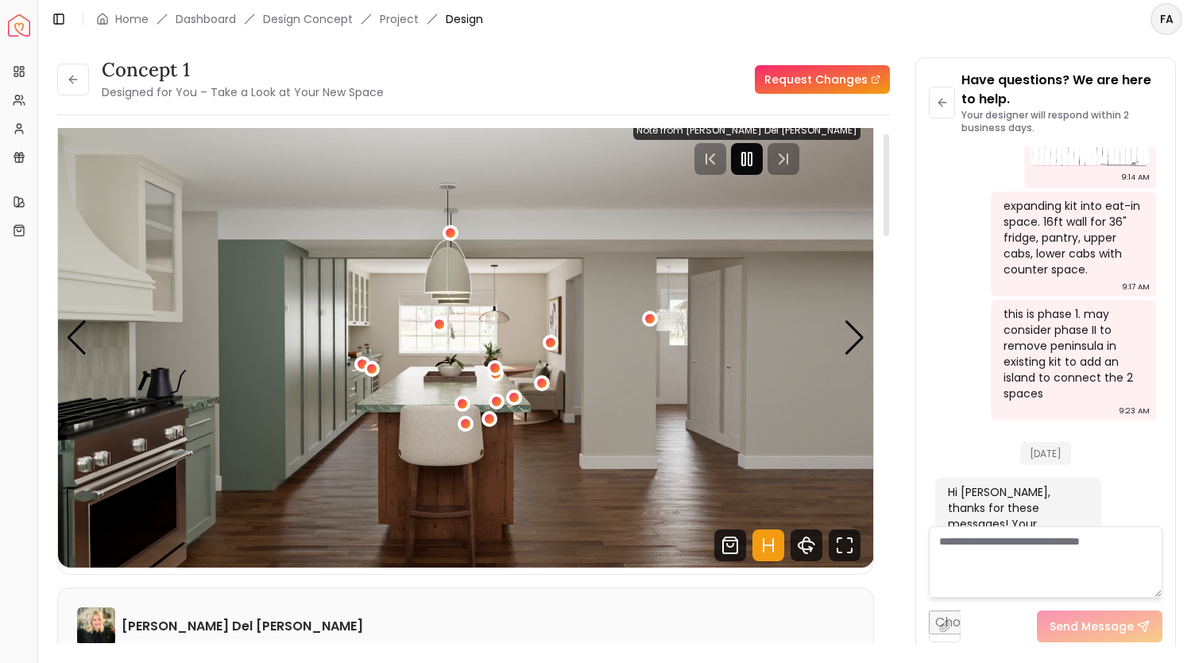
click at [752, 164] on rect "Pause" at bounding box center [750, 159] width 3 height 13
click at [757, 164] on icon "Play" at bounding box center [747, 158] width 19 height 19
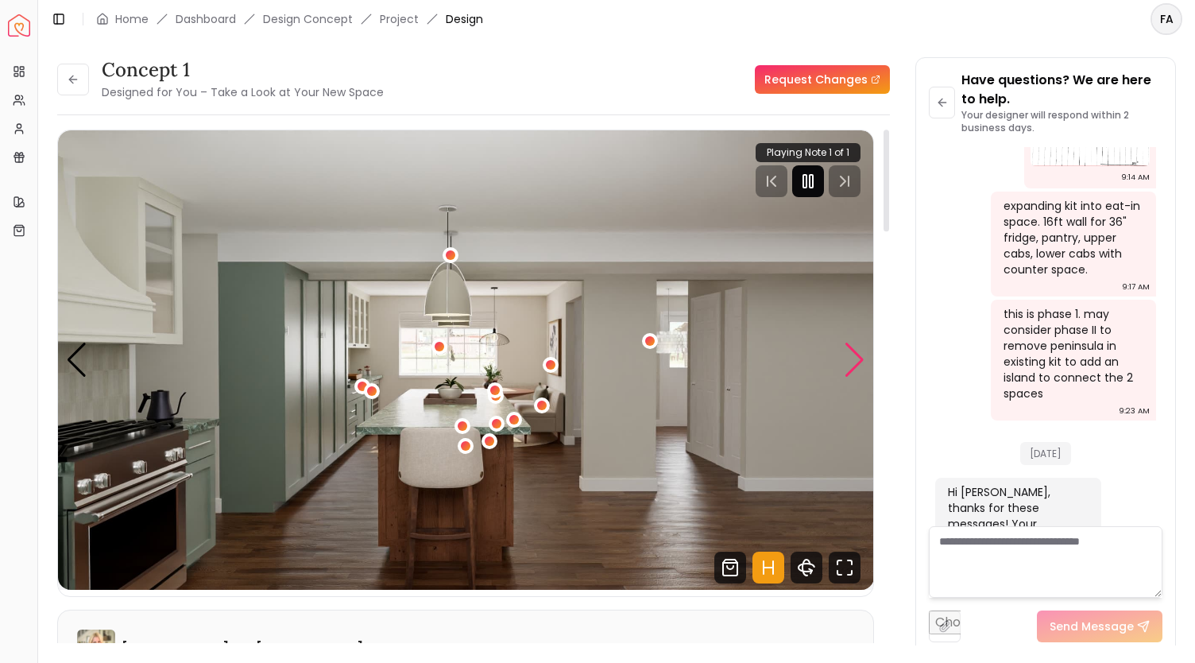
click at [852, 362] on div "Next slide" at bounding box center [854, 360] width 21 height 35
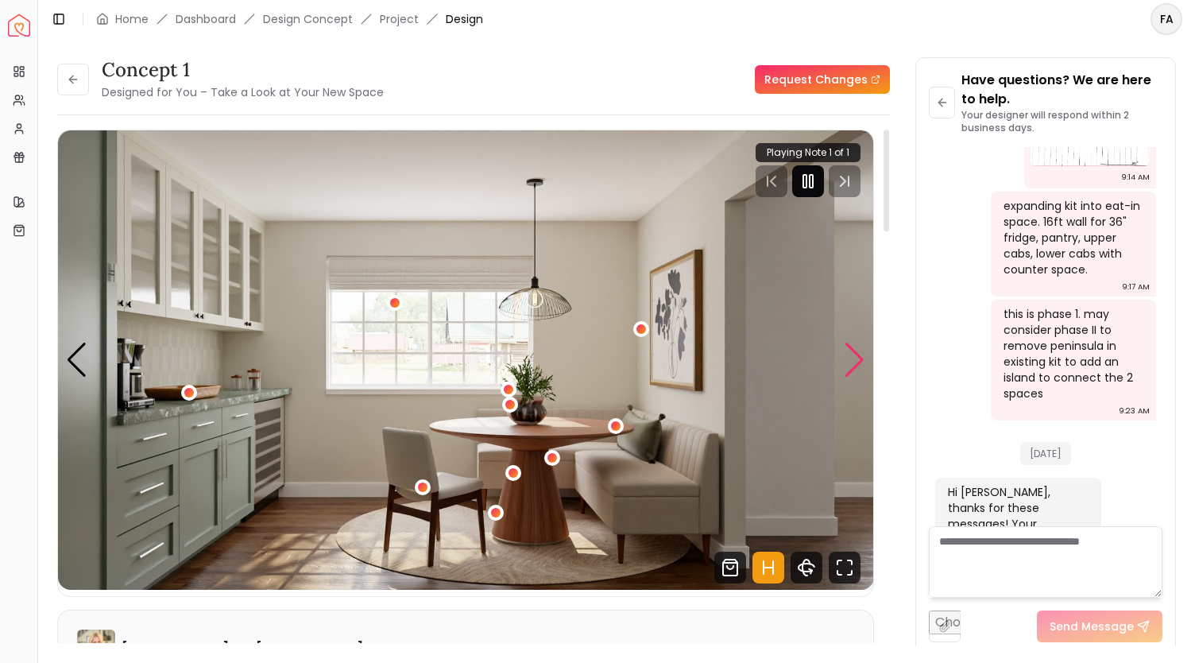
click at [852, 362] on div "Next slide" at bounding box center [854, 360] width 21 height 35
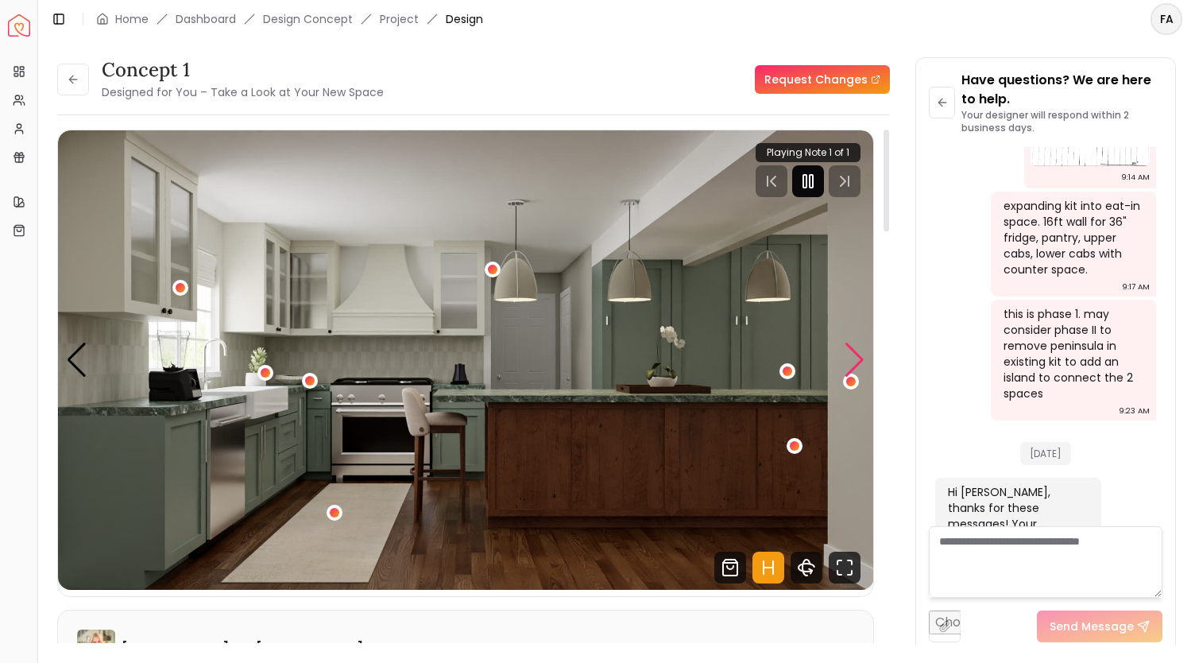
click at [852, 362] on div "Next slide" at bounding box center [854, 360] width 21 height 35
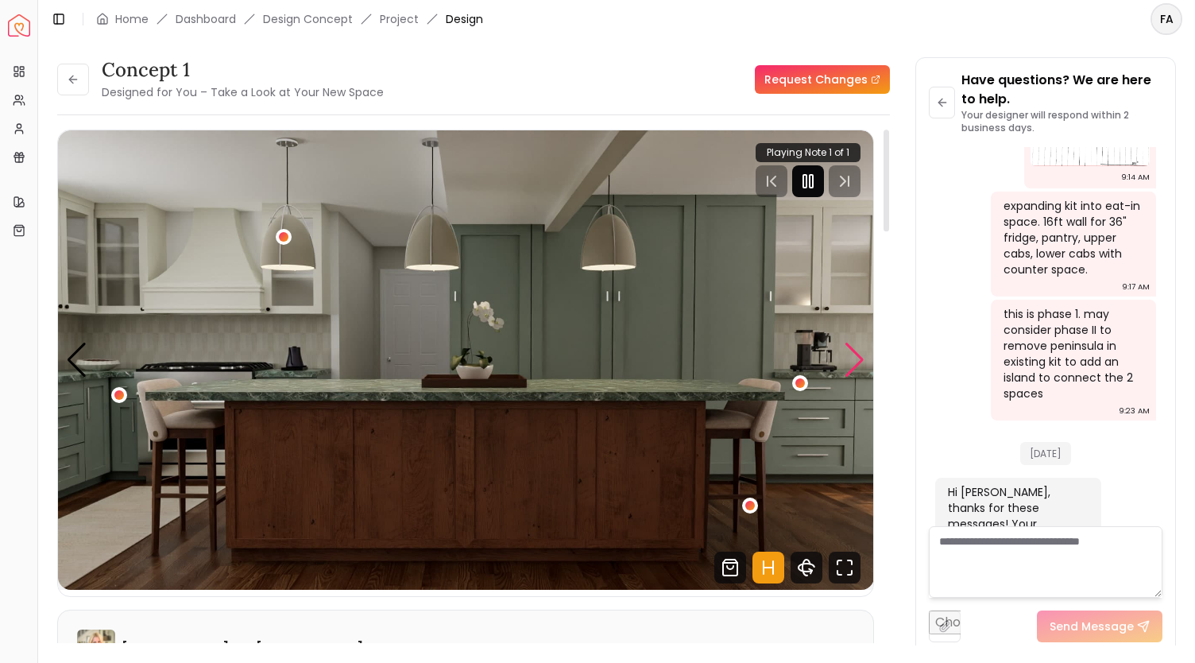
click at [852, 362] on div "Next slide" at bounding box center [854, 360] width 21 height 35
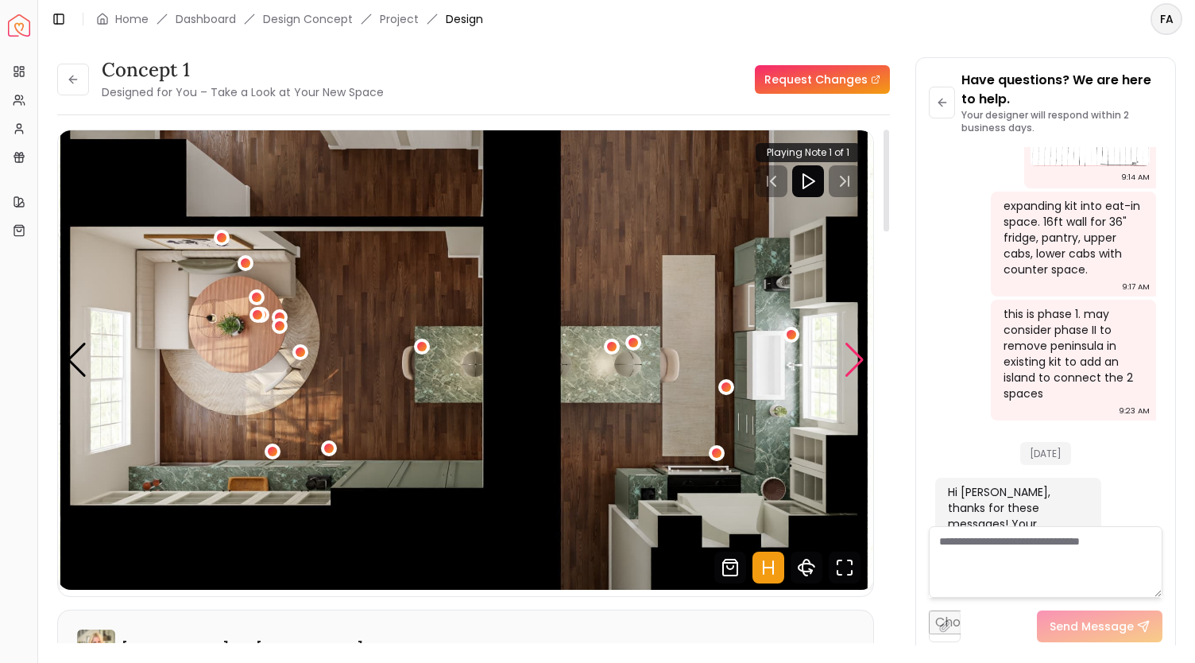
click at [852, 362] on div "Next slide" at bounding box center [854, 360] width 21 height 35
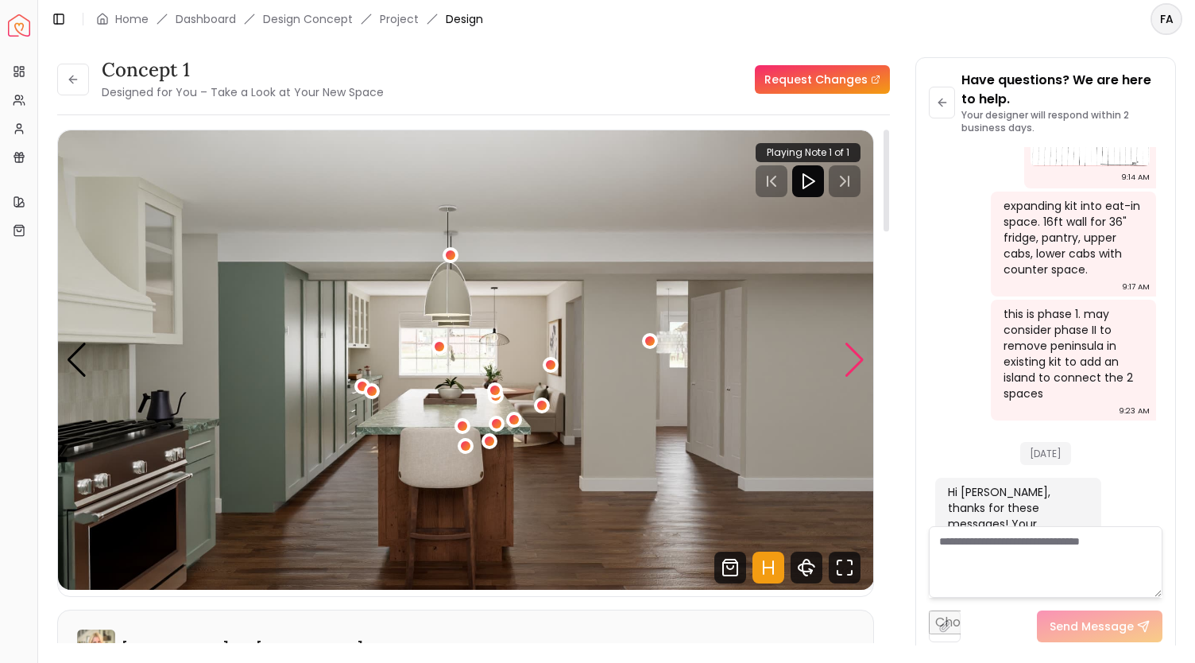
click at [852, 362] on div "Next slide" at bounding box center [854, 360] width 21 height 35
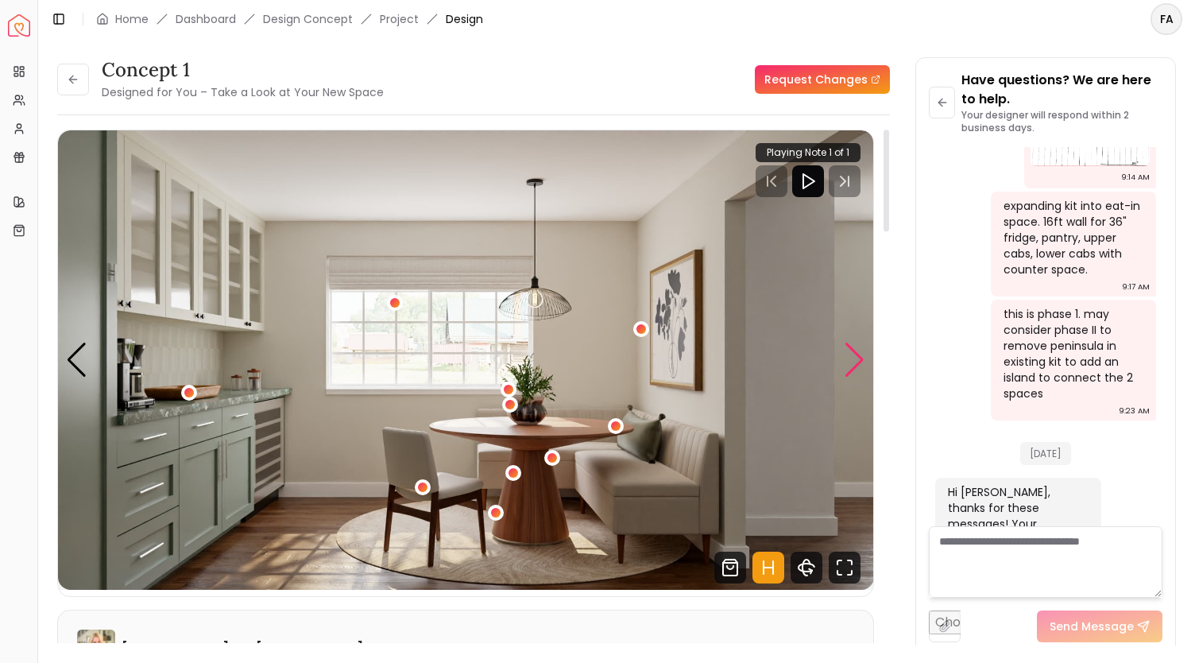
click at [852, 362] on div "Next slide" at bounding box center [854, 360] width 21 height 35
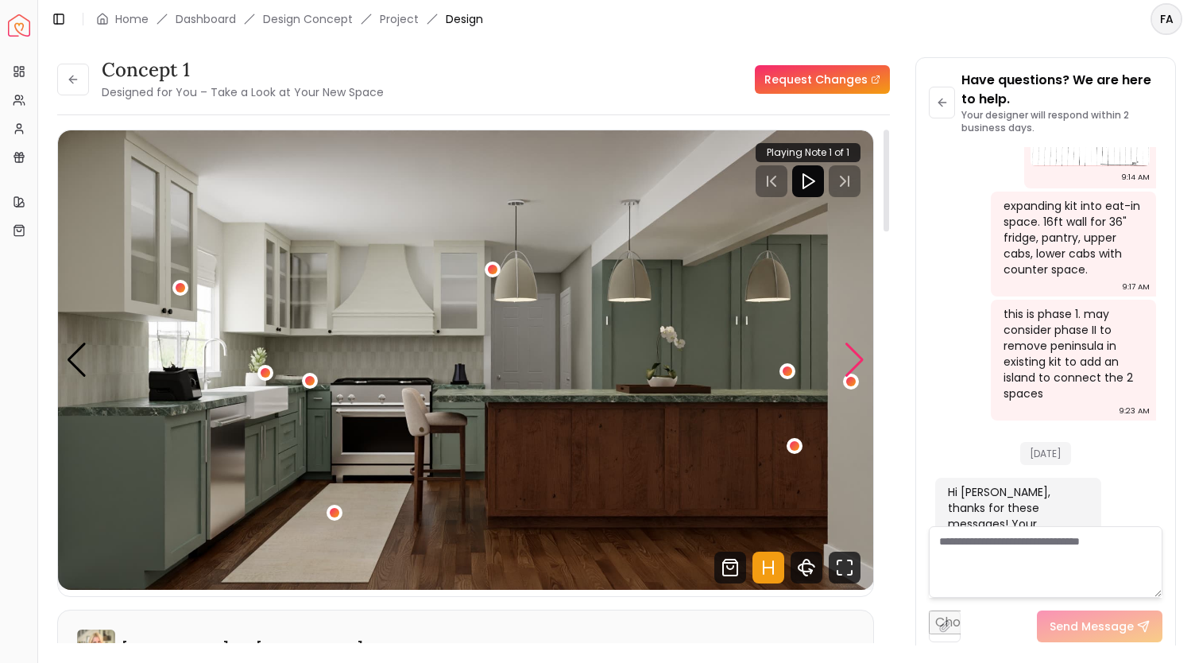
click at [852, 362] on div "Next slide" at bounding box center [854, 360] width 21 height 35
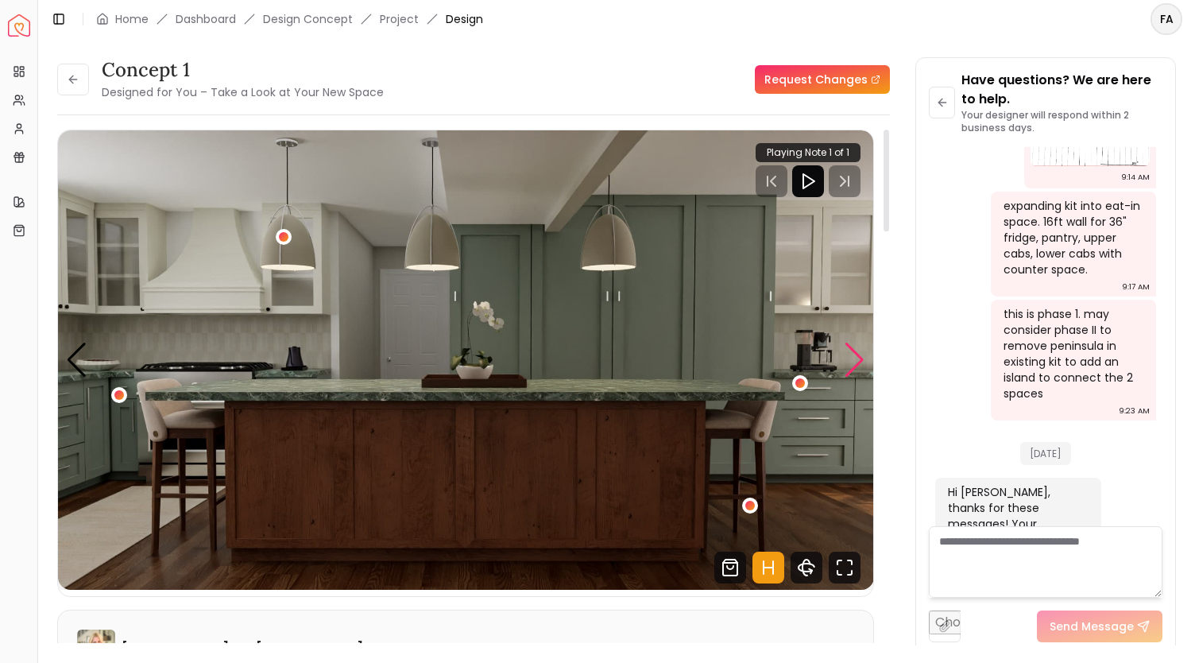
click at [852, 362] on div "Next slide" at bounding box center [854, 360] width 21 height 35
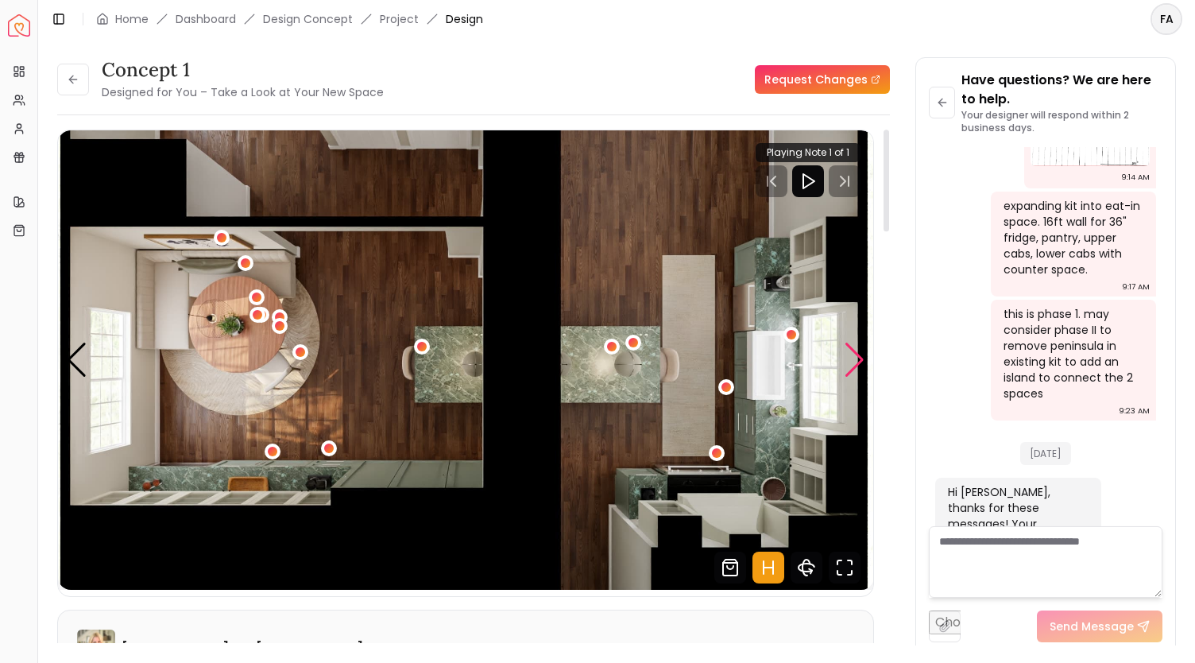
click at [852, 362] on div "Next slide" at bounding box center [854, 360] width 21 height 35
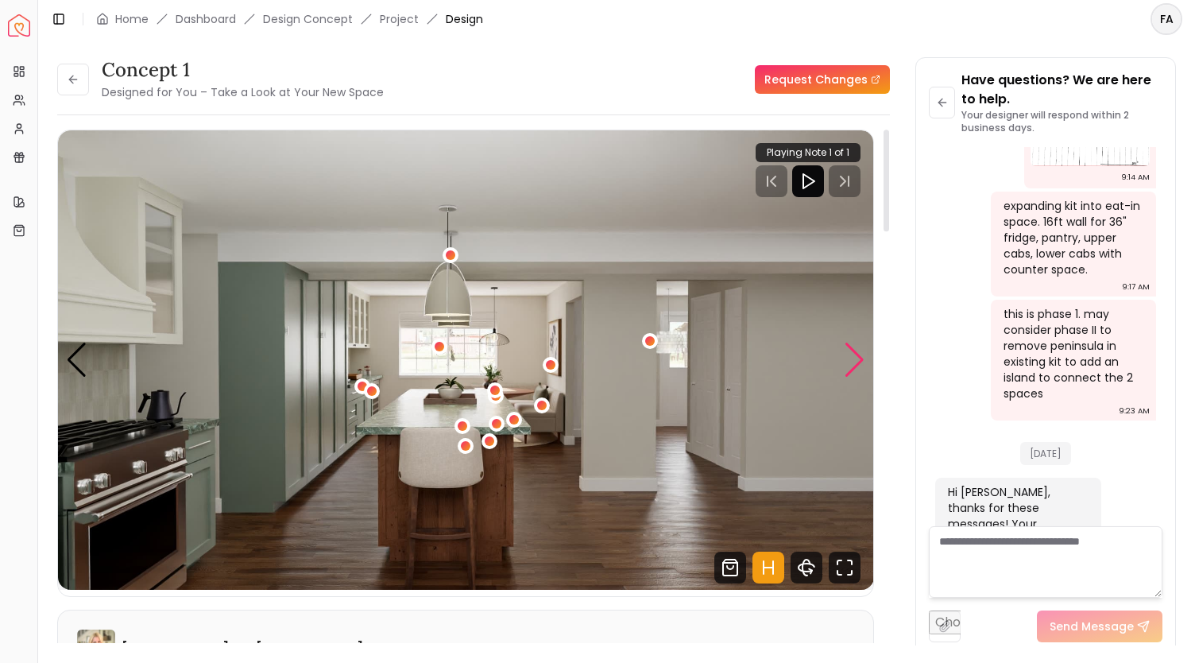
click at [852, 362] on div "Next slide" at bounding box center [854, 360] width 21 height 35
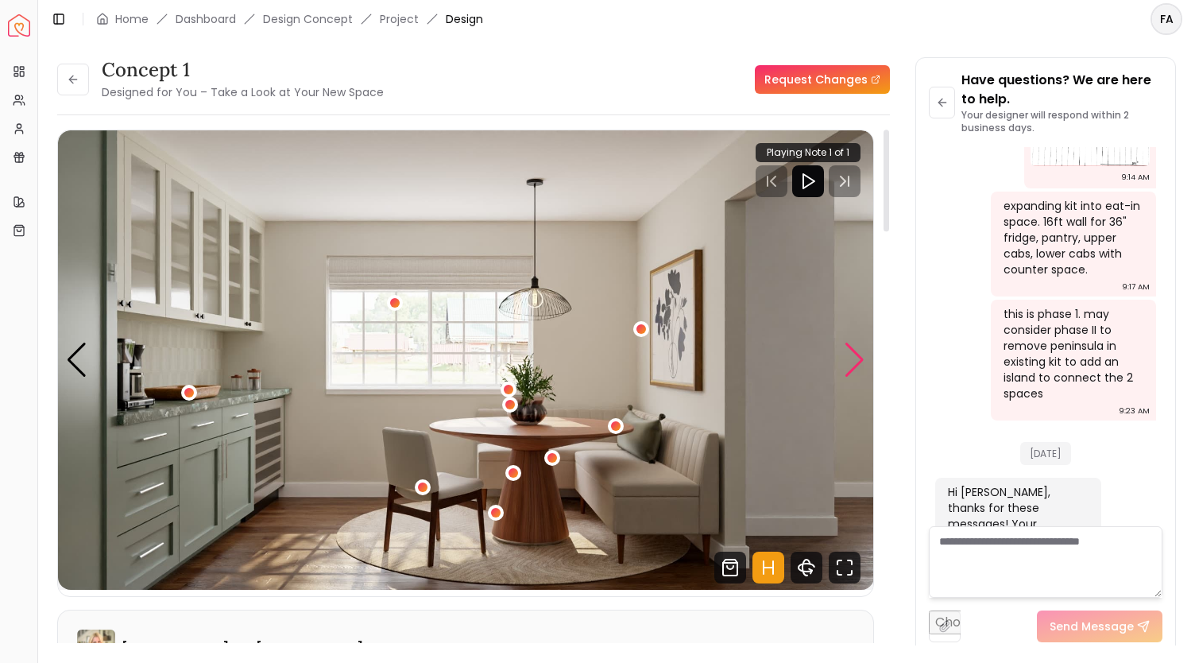
click at [852, 362] on div "Next slide" at bounding box center [854, 360] width 21 height 35
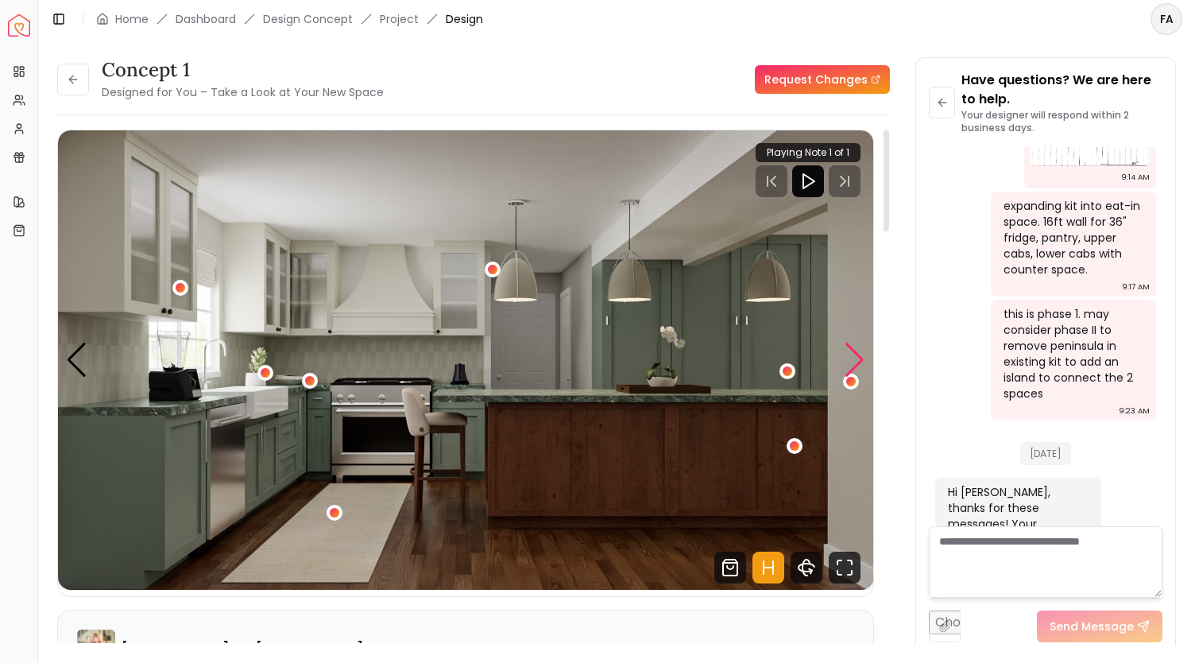
click at [852, 362] on div "Next slide" at bounding box center [854, 360] width 21 height 35
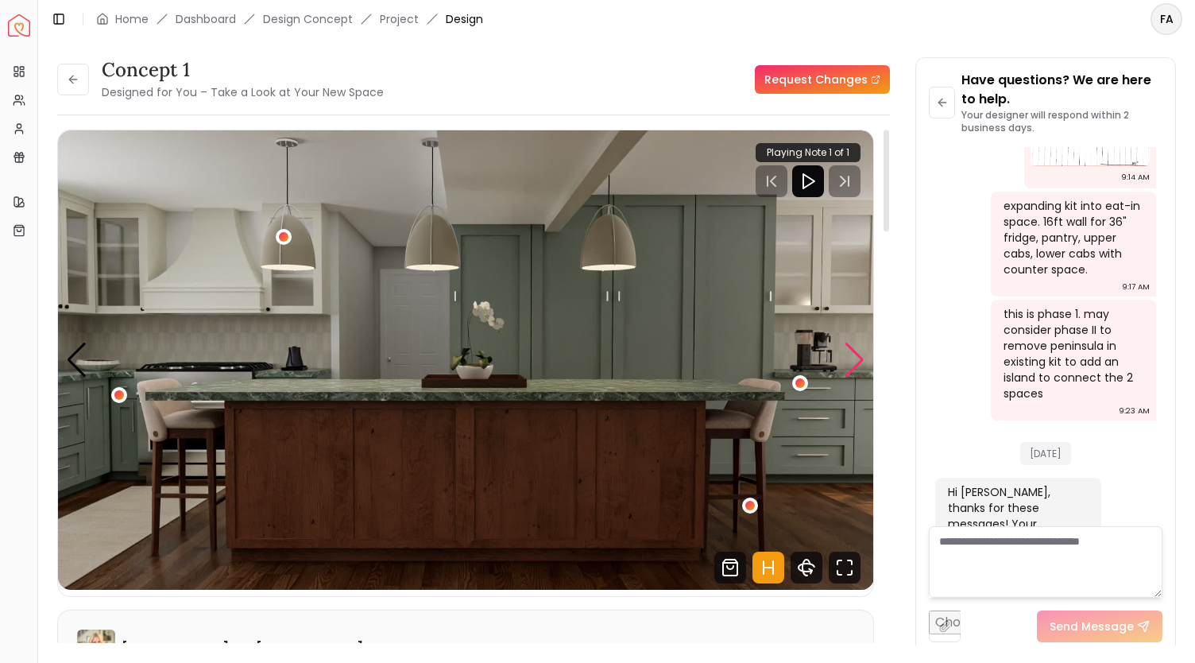
click at [852, 362] on div "Next slide" at bounding box center [854, 360] width 21 height 35
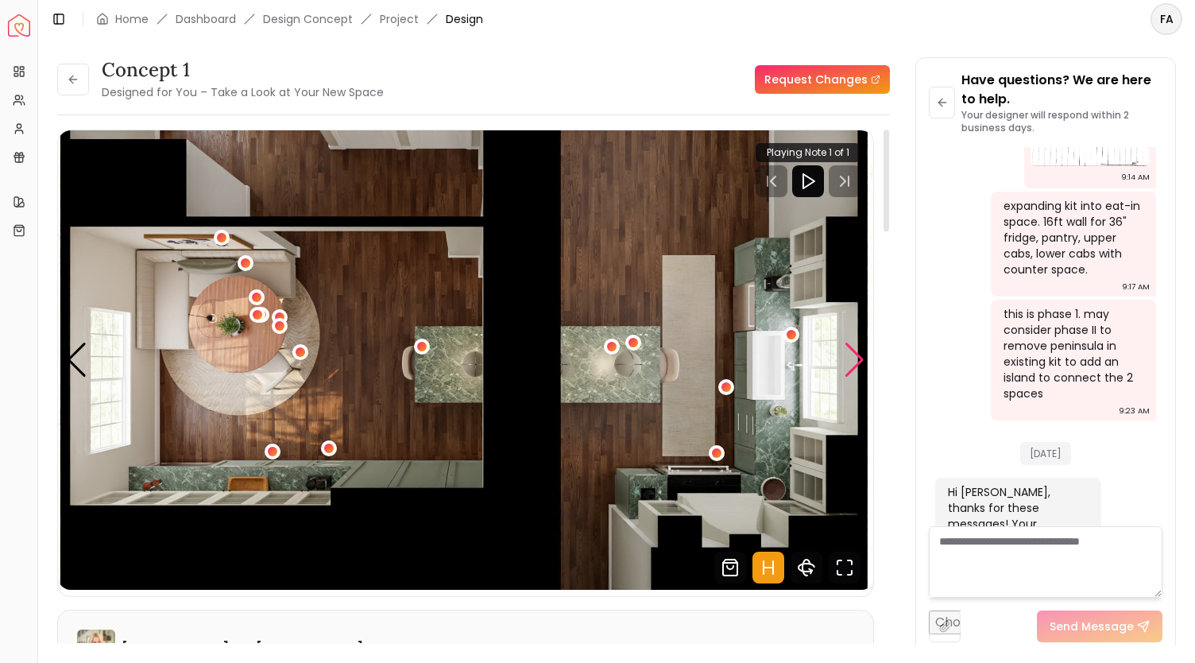
click at [851, 362] on div "Next slide" at bounding box center [854, 360] width 21 height 35
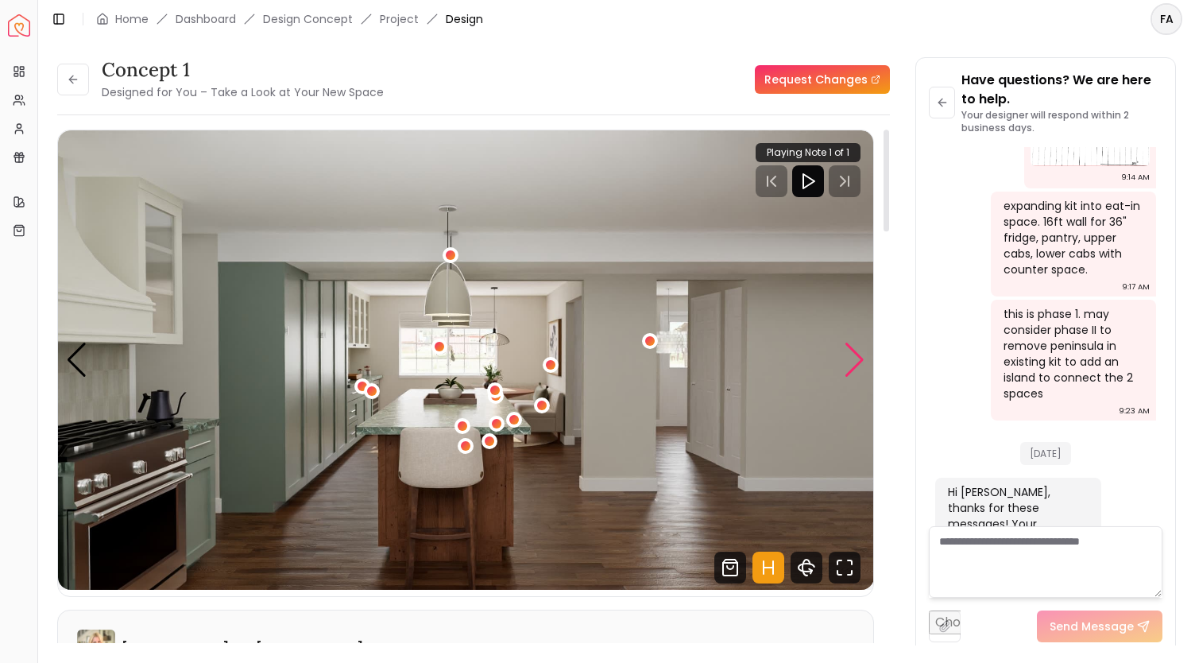
click at [857, 366] on div "Next slide" at bounding box center [854, 360] width 21 height 35
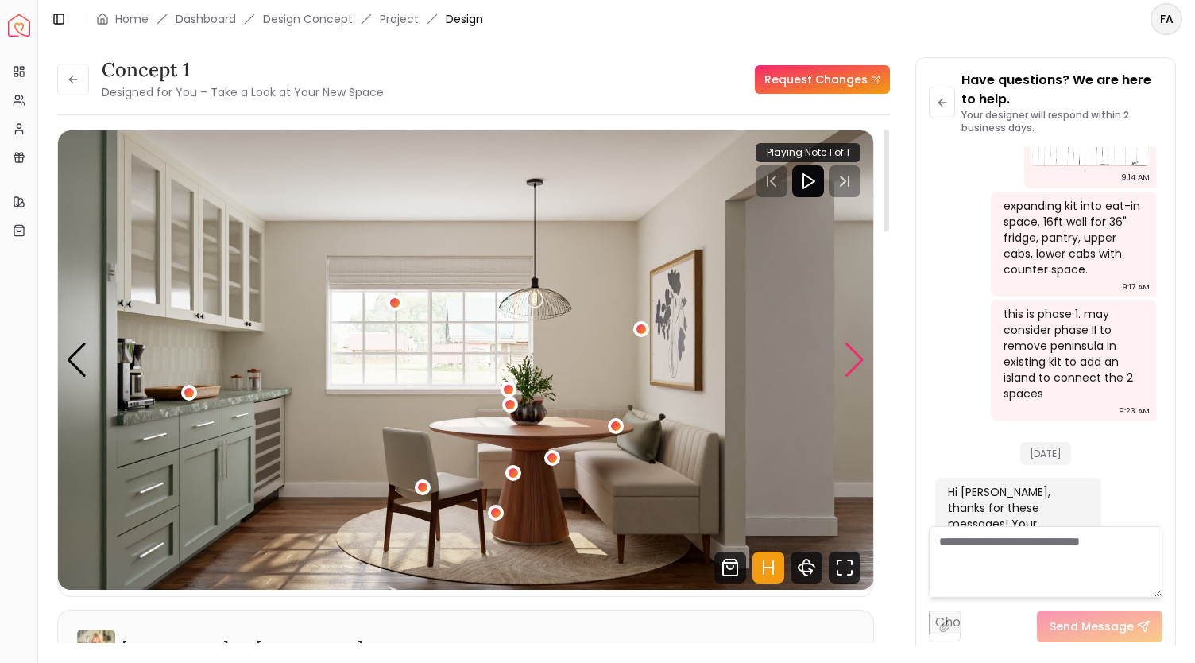
click at [857, 366] on div "Next slide" at bounding box center [854, 360] width 21 height 35
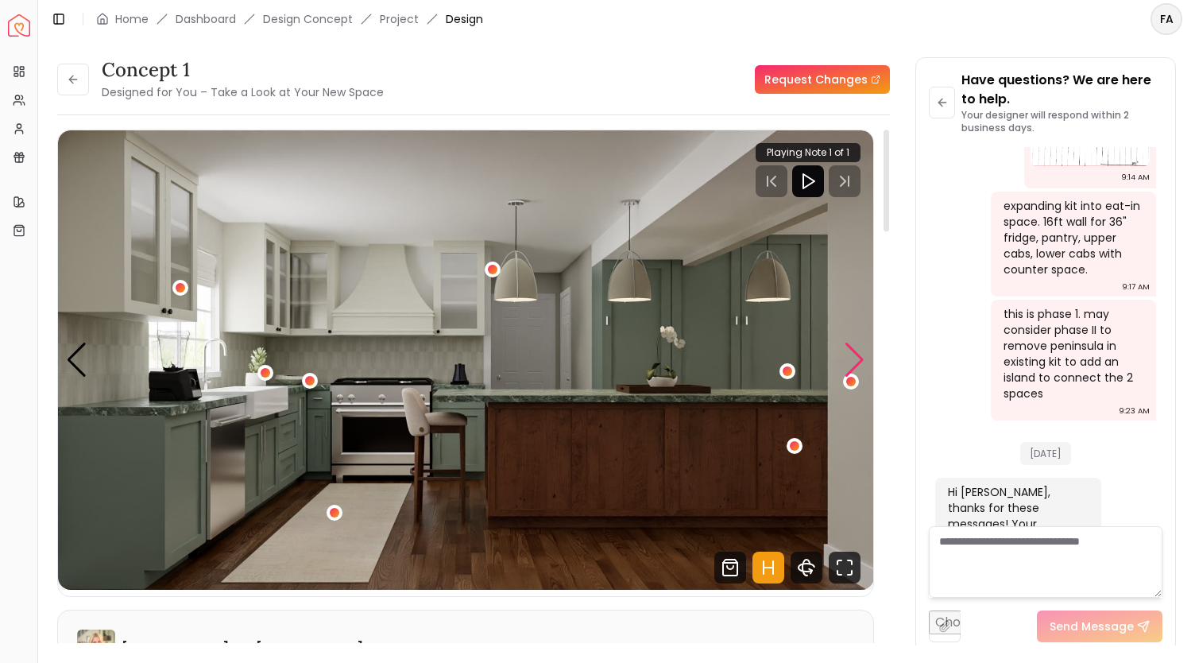
click at [857, 366] on div "Next slide" at bounding box center [854, 360] width 21 height 35
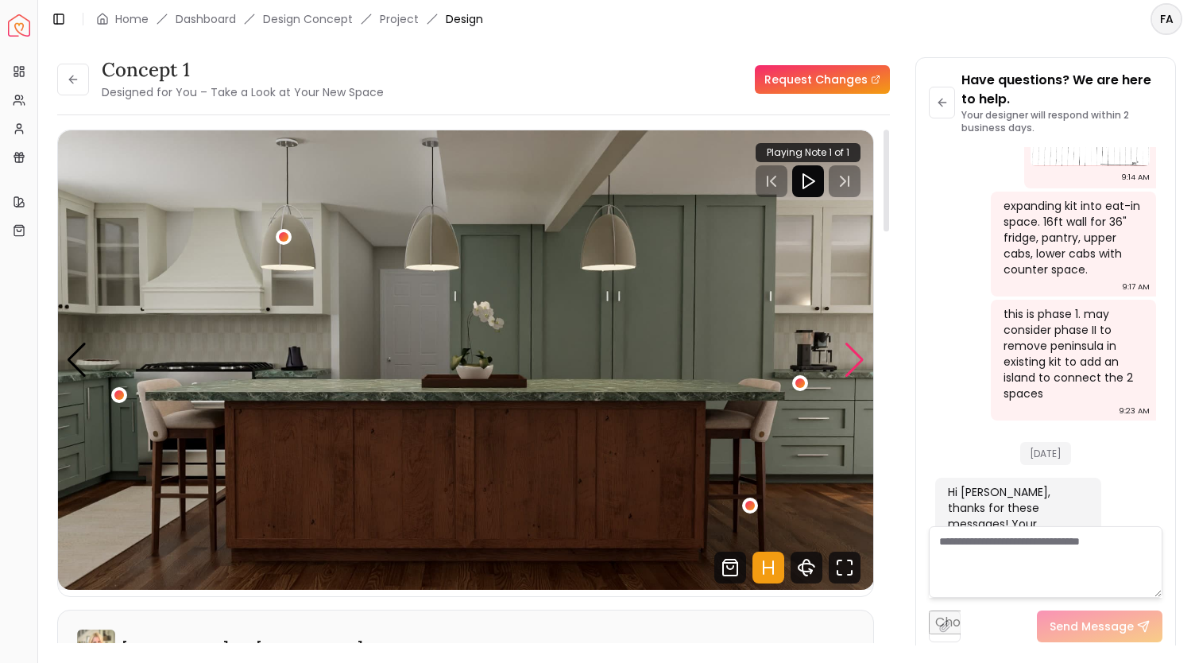
click at [857, 366] on div "Next slide" at bounding box center [854, 360] width 21 height 35
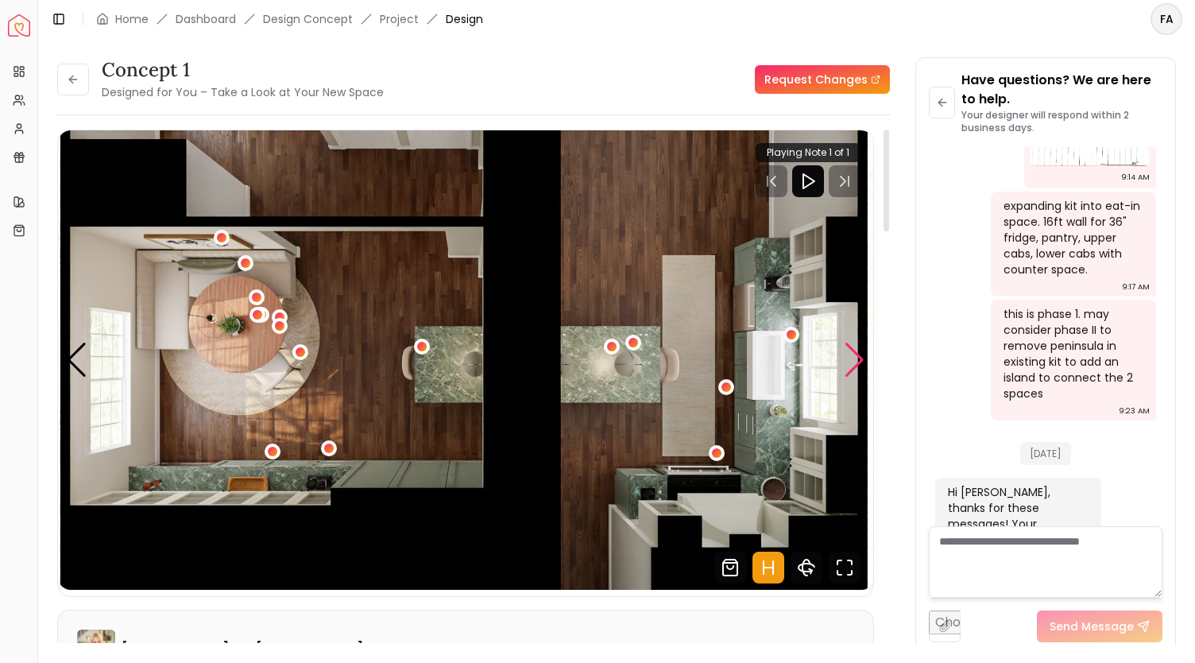
click at [857, 366] on div "Next slide" at bounding box center [854, 360] width 21 height 35
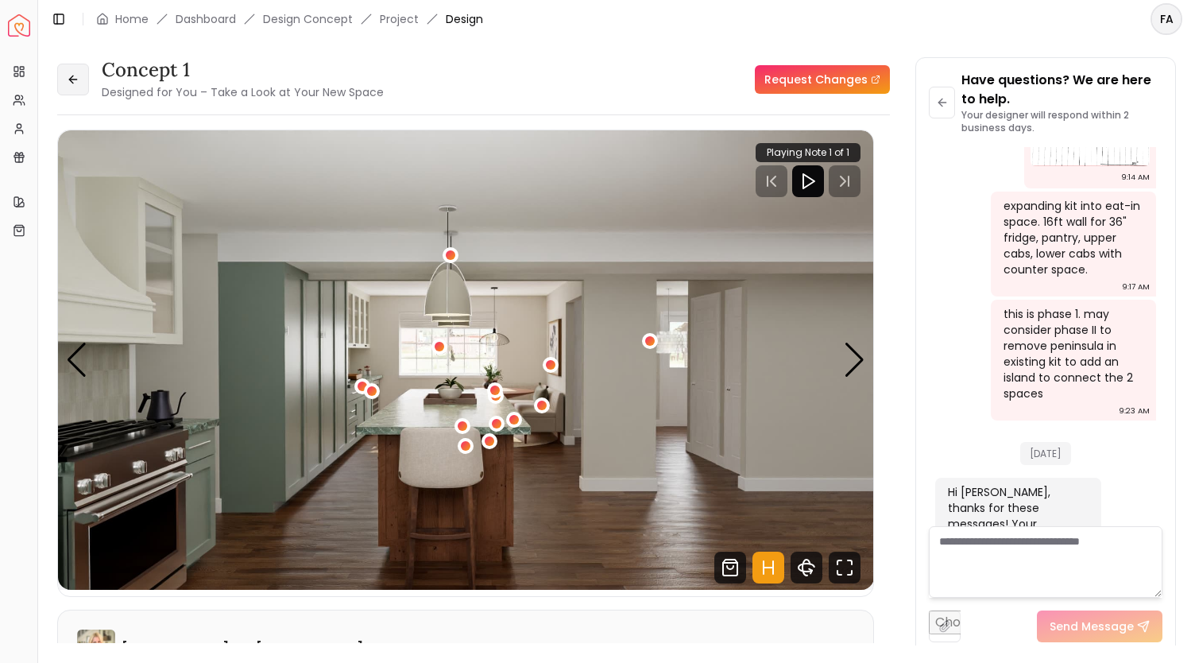
click at [79, 83] on icon at bounding box center [73, 79] width 13 height 13
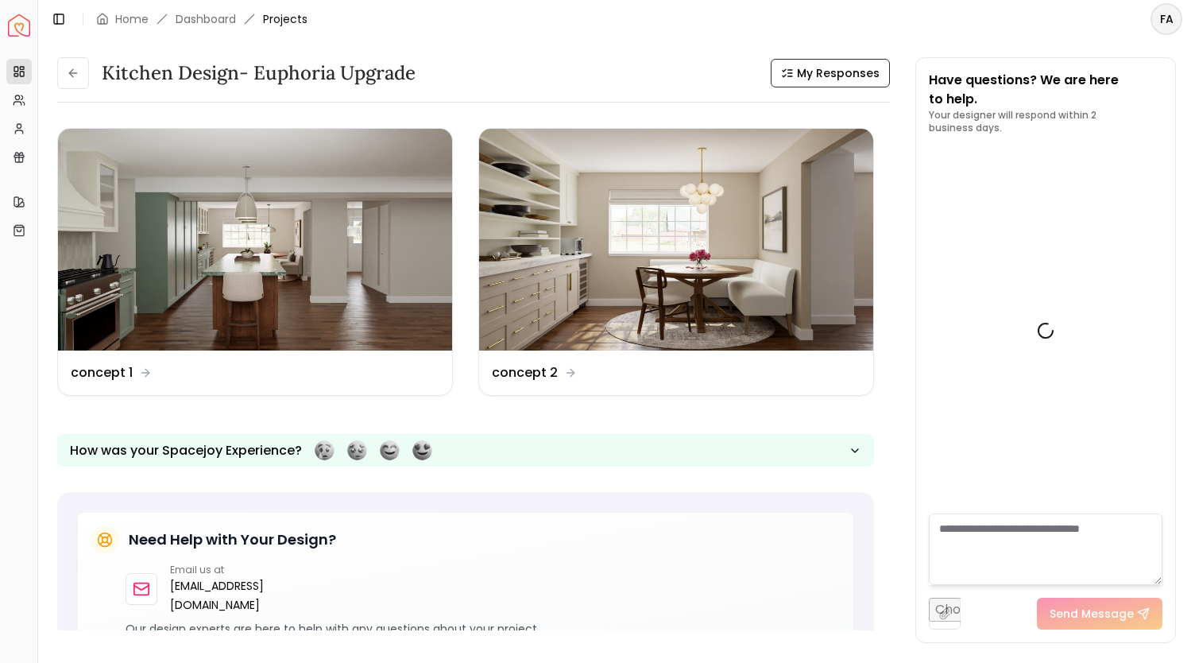
scroll to position [2308, 0]
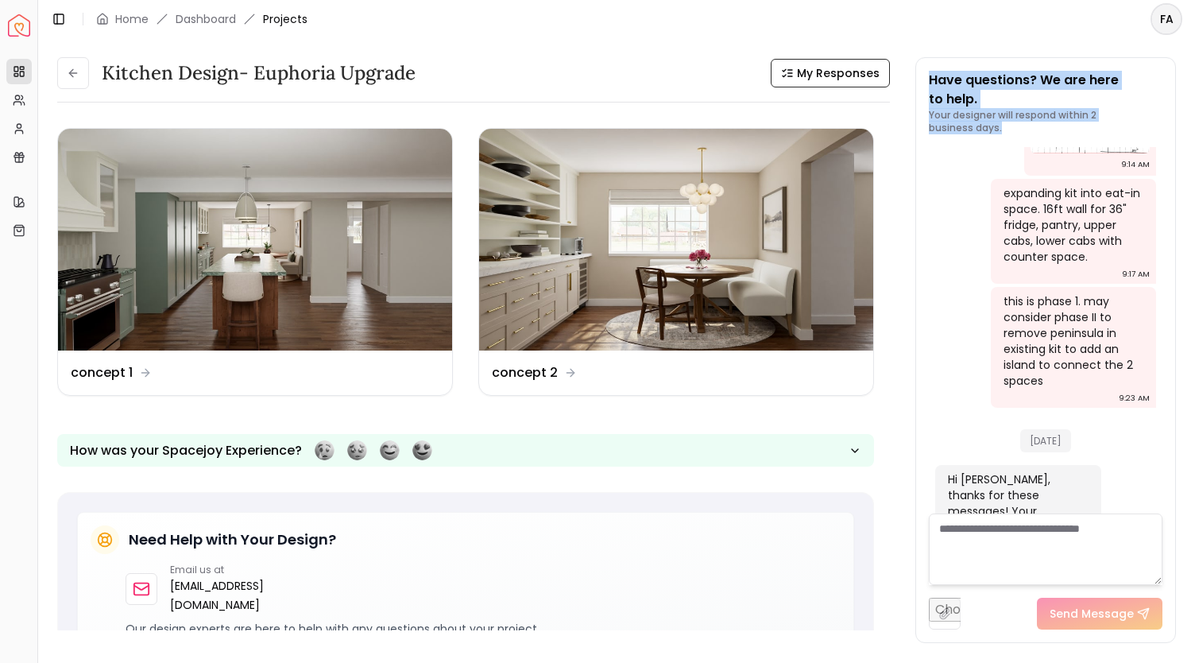
drag, startPoint x: 890, startPoint y: 265, endPoint x: 911, endPoint y: 481, distance: 217.2
click at [911, 481] on div "Kitchen design- Euphoria Upgrade My Responses Kitchen design- Euphoria Upgrade …" at bounding box center [616, 341] width 1119 height 569
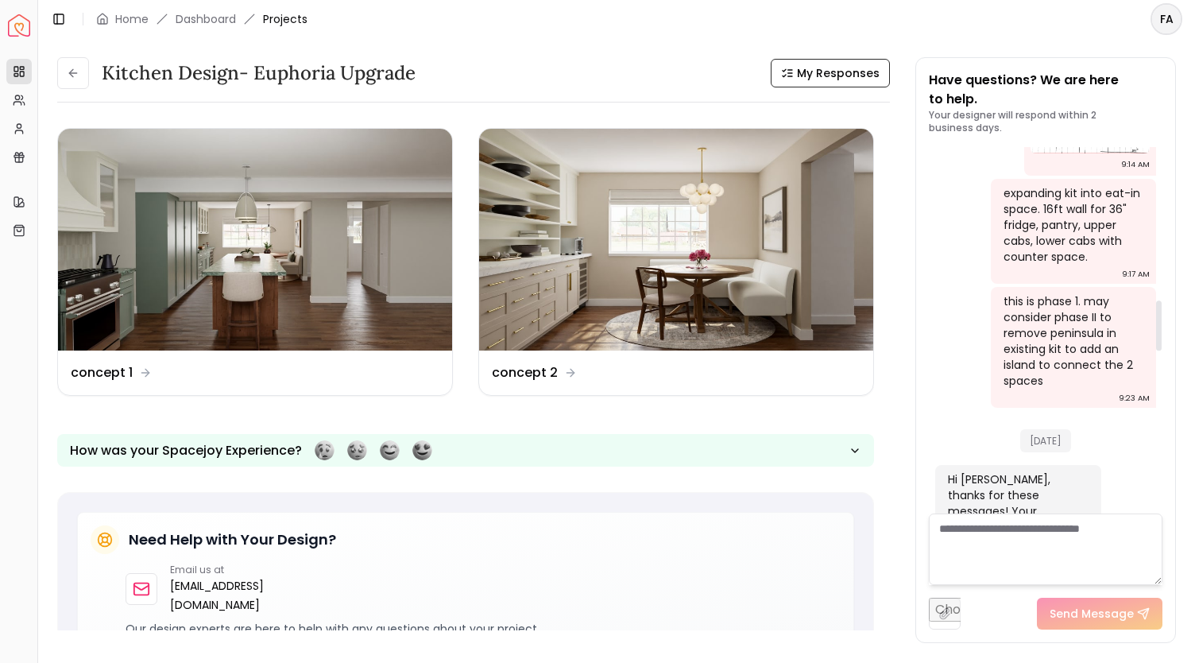
drag, startPoint x: 1159, startPoint y: 471, endPoint x: 1186, endPoint y: 309, distance: 164.4
click at [1162, 309] on div at bounding box center [1159, 325] width 6 height 50
drag, startPoint x: 1162, startPoint y: 319, endPoint x: 1170, endPoint y: 540, distance: 221.9
click at [1162, 513] on div at bounding box center [1159, 488] width 6 height 50
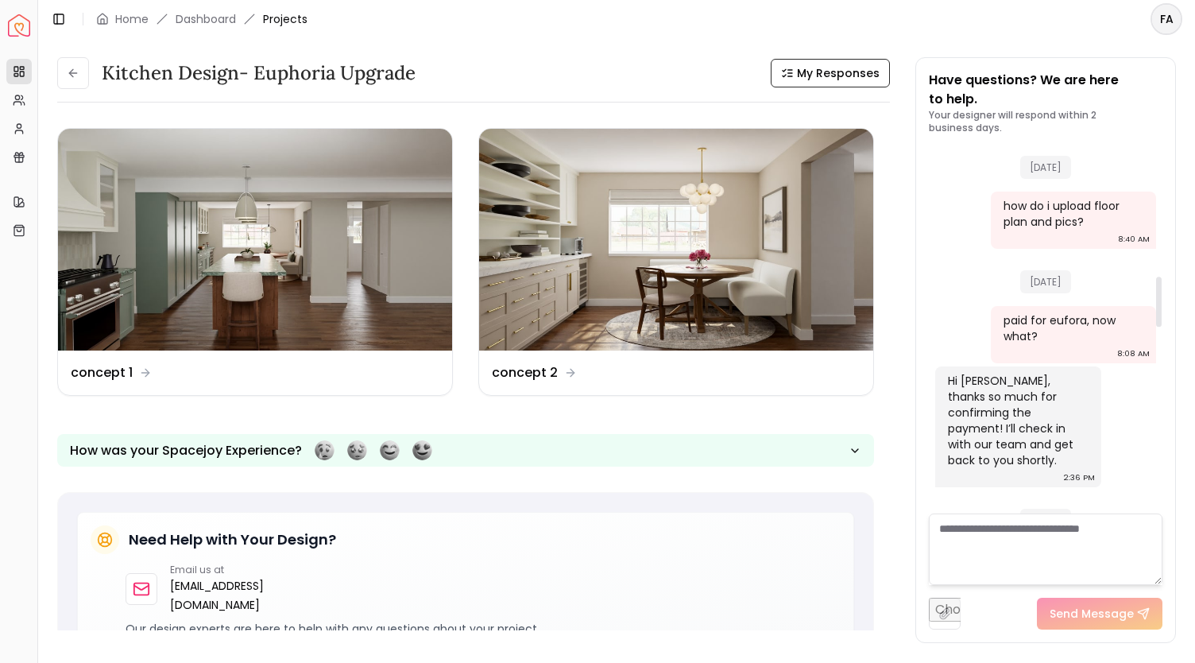
drag, startPoint x: 1159, startPoint y: 495, endPoint x: 1161, endPoint y: 309, distance: 186.0
click at [1161, 309] on div at bounding box center [1159, 302] width 6 height 50
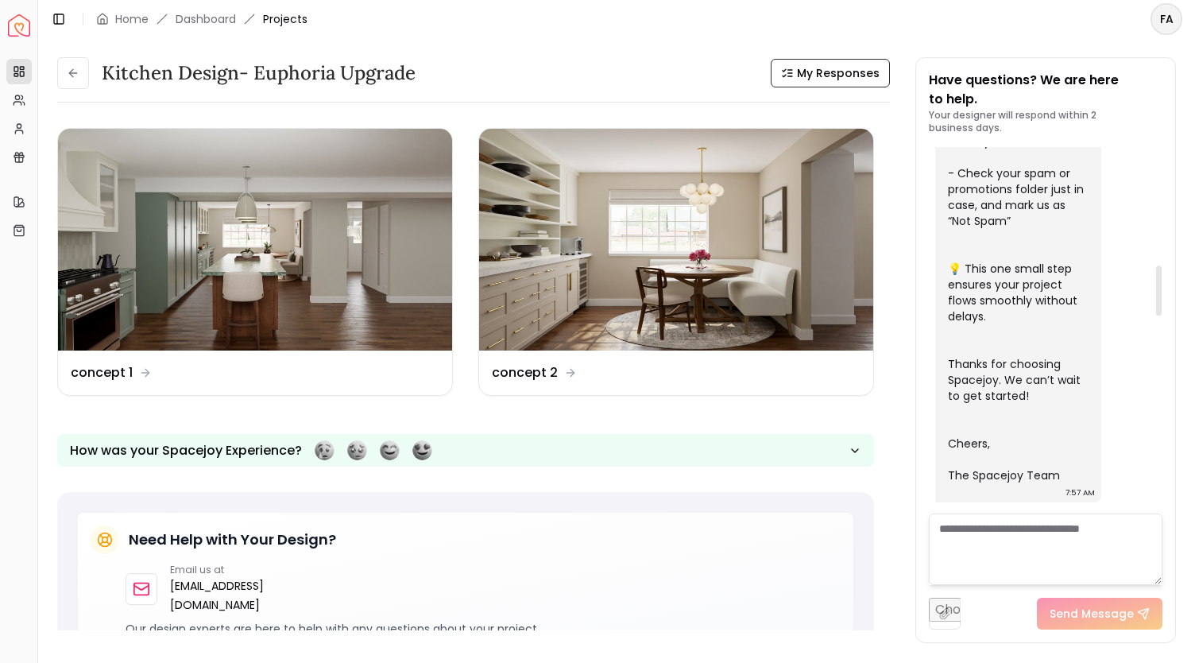
scroll to position [412, 0]
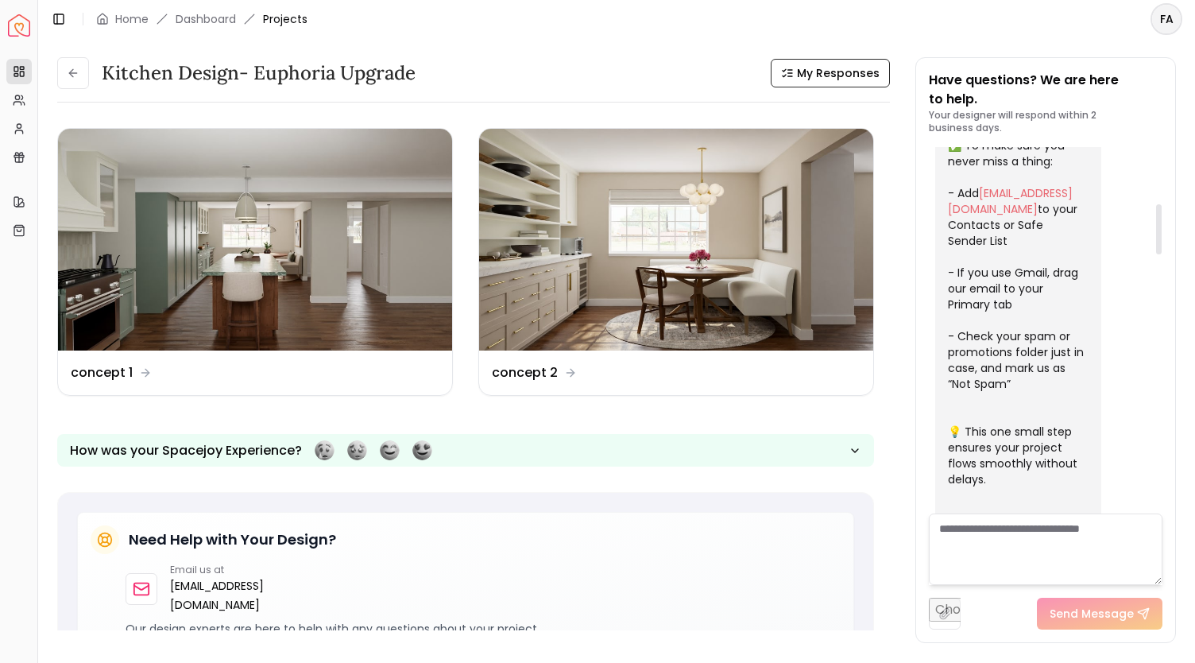
drag, startPoint x: 1160, startPoint y: 295, endPoint x: 1160, endPoint y: 223, distance: 72.3
click at [1160, 223] on div at bounding box center [1159, 229] width 6 height 50
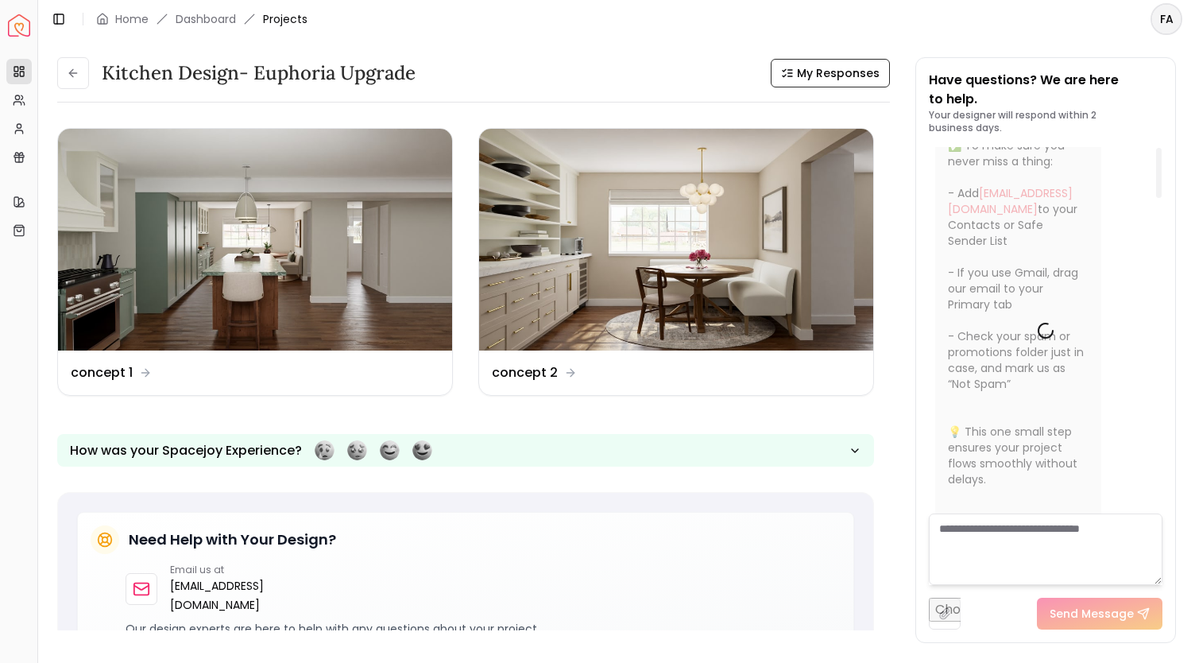
scroll to position [0, 0]
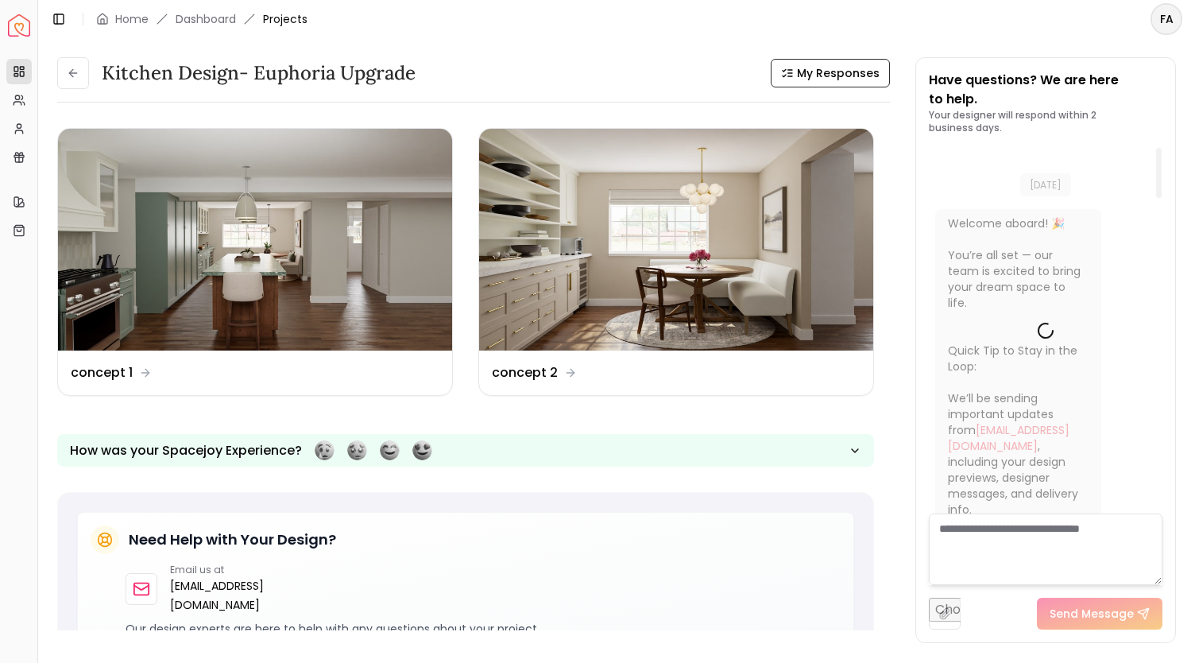
drag, startPoint x: 1156, startPoint y: 227, endPoint x: 1160, endPoint y: 133, distance: 93.9
click at [1160, 148] on div at bounding box center [1159, 173] width 6 height 50
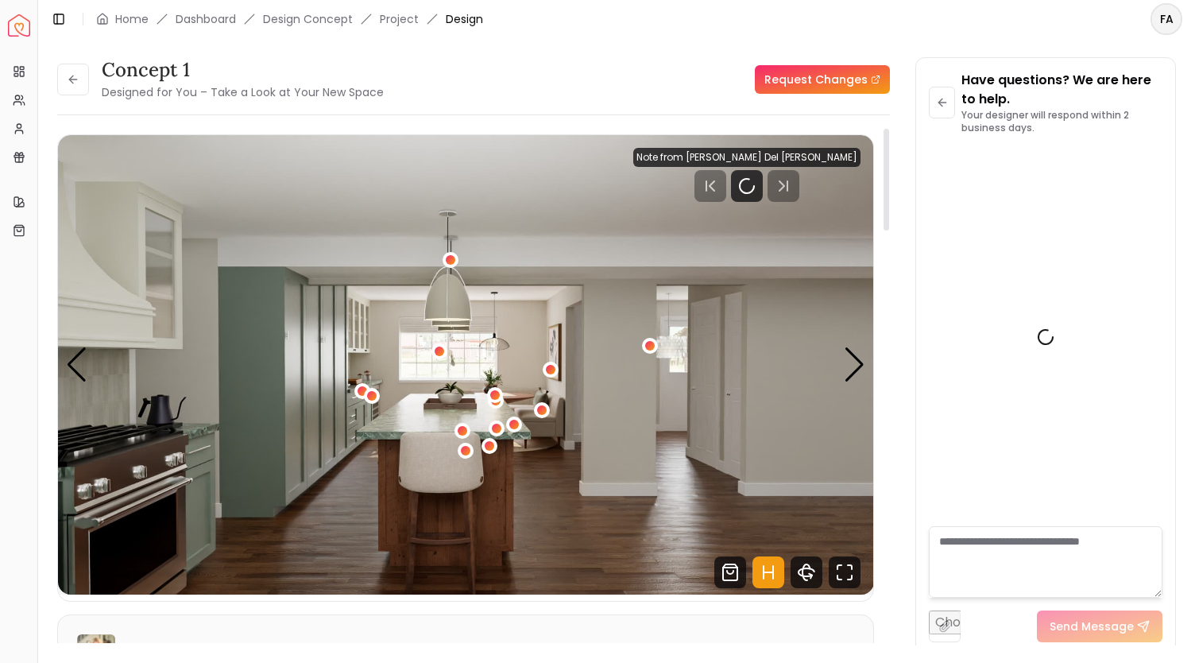
scroll to position [2295, 0]
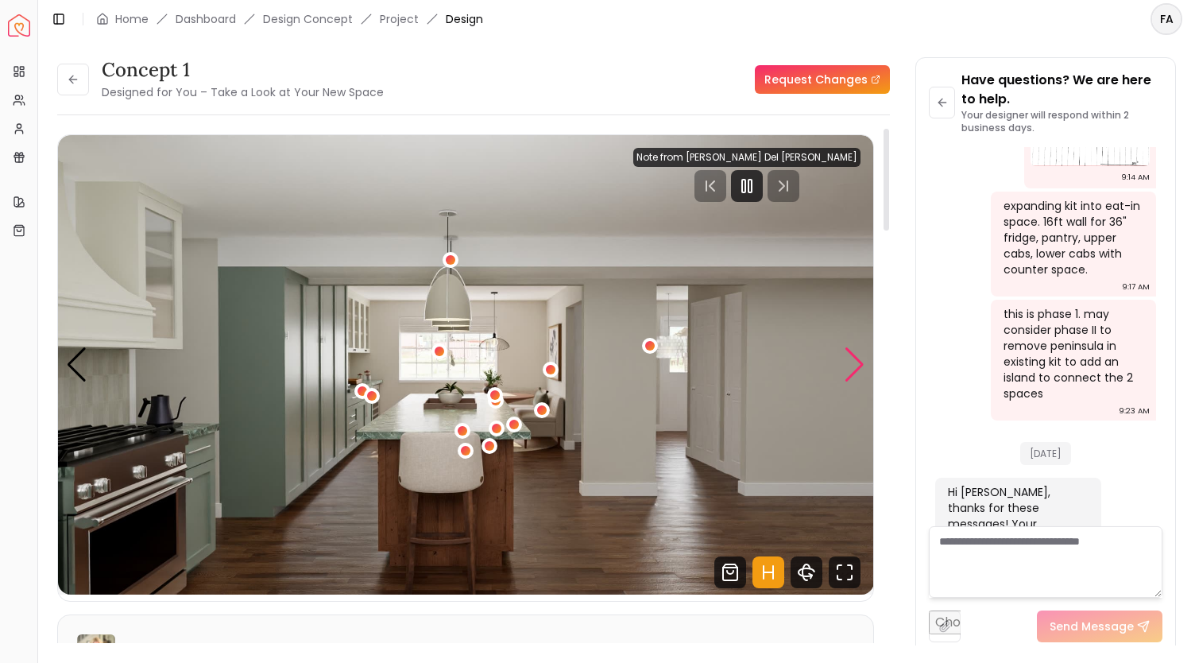
click at [855, 368] on div "Next slide" at bounding box center [854, 364] width 21 height 35
